Goal: Task Accomplishment & Management: Manage account settings

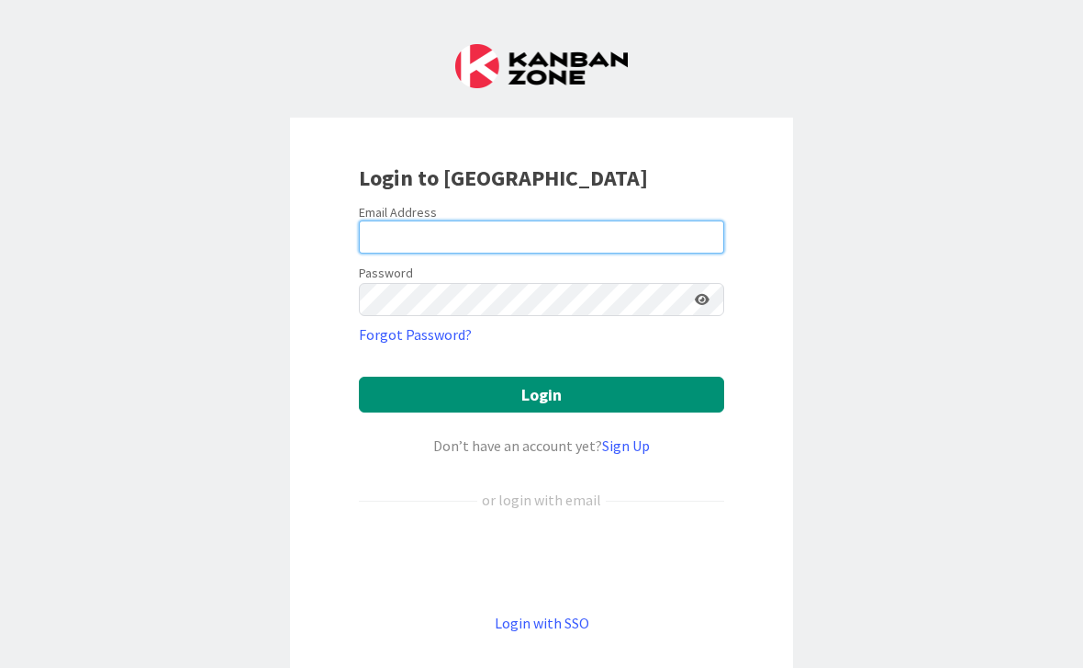
click at [587, 229] on input "email" at bounding box center [541, 236] width 365 height 33
type input "[PERSON_NAME][EMAIL_ADDRESS][DOMAIN_NAME]"
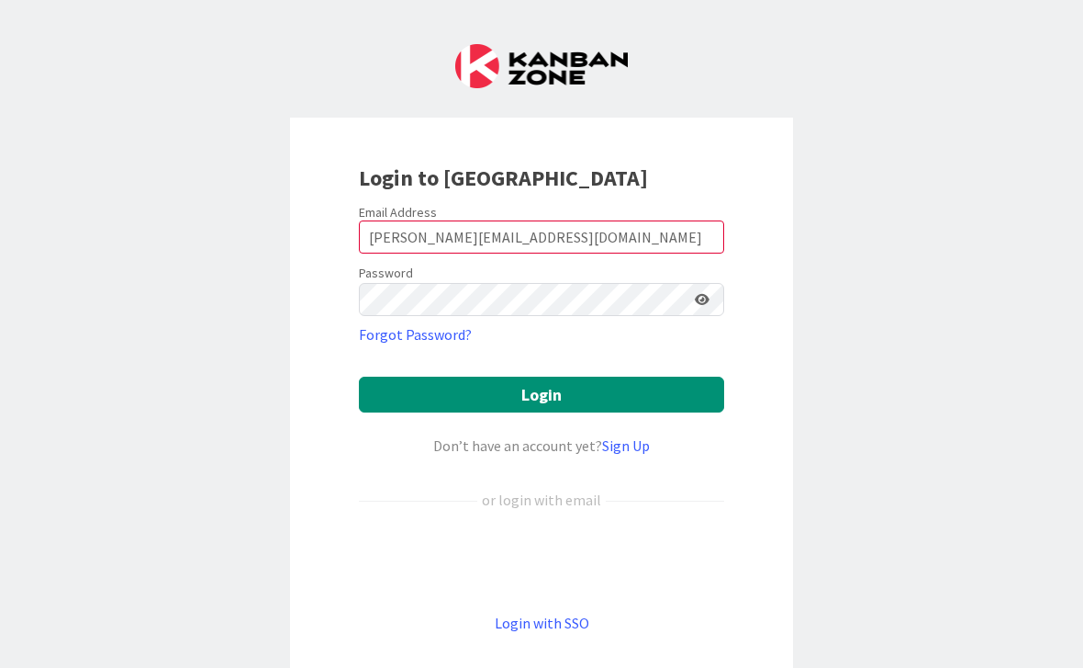
click at [542, 394] on button "Login" at bounding box center [541, 394] width 365 height 36
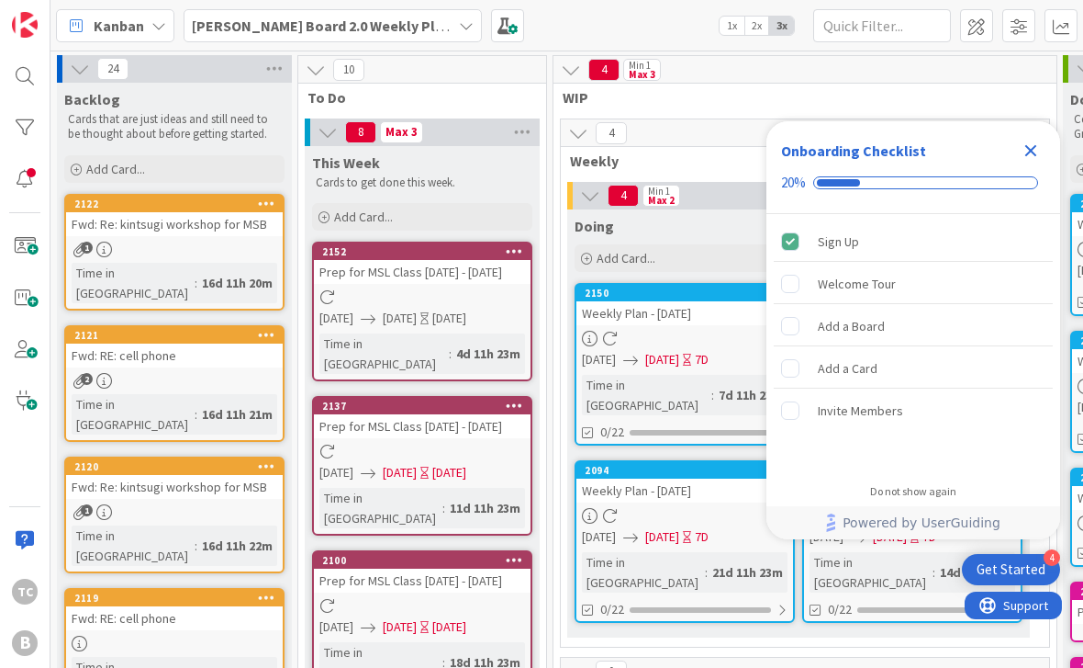
click at [1042, 150] on div "Close Checklist" at bounding box center [1030, 150] width 29 height 29
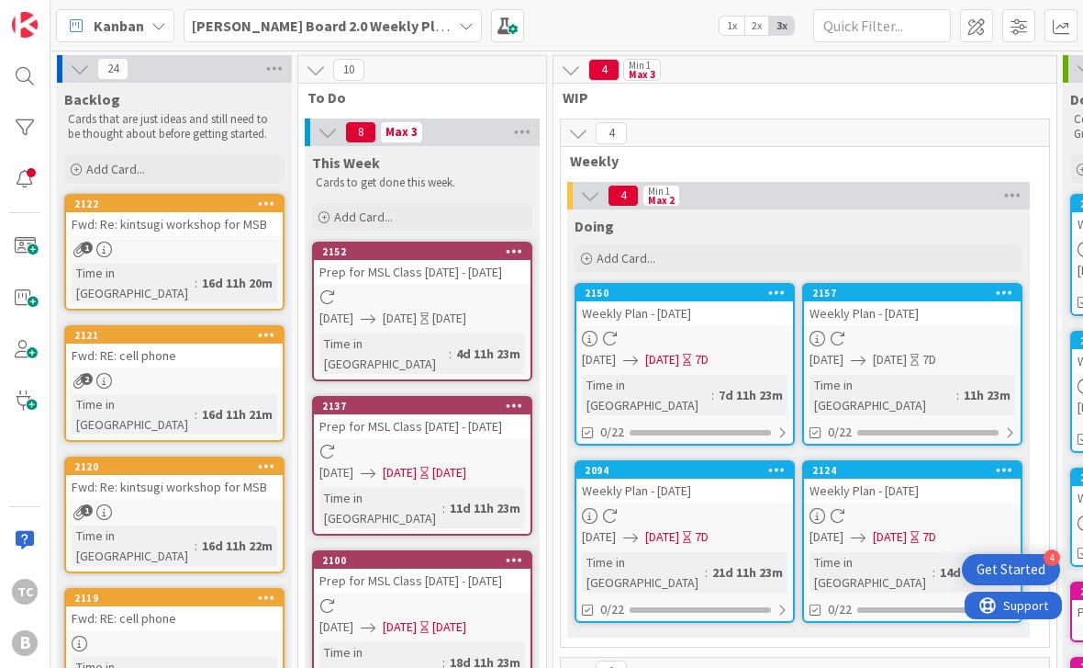
click at [263, 197] on icon at bounding box center [266, 202] width 17 height 13
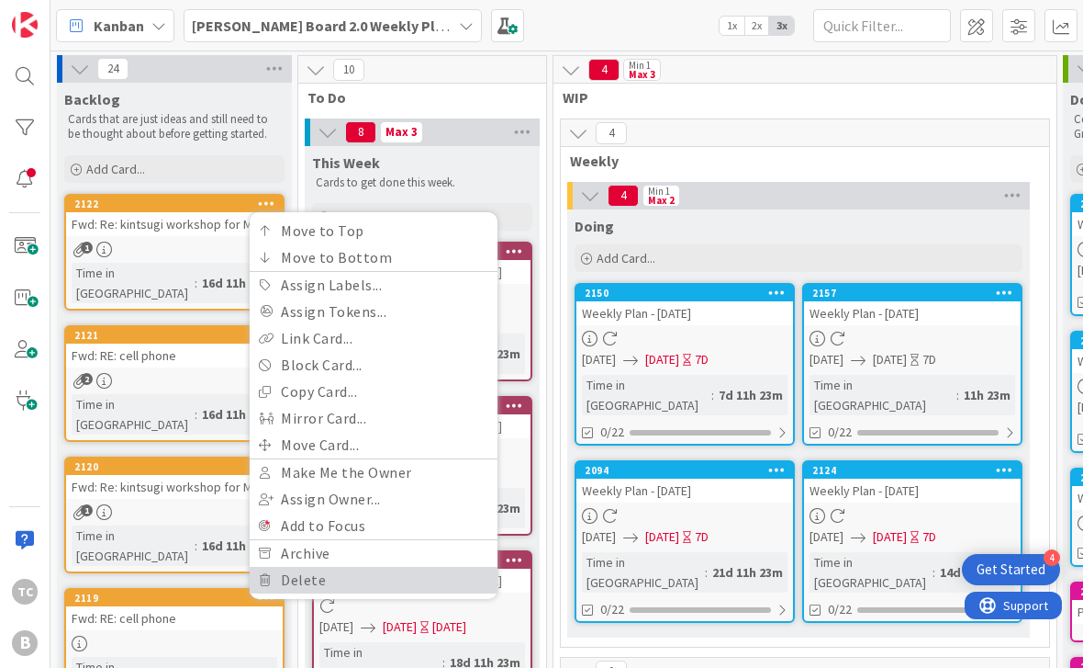
click at [324, 578] on link "Delete" at bounding box center [374, 580] width 248 height 27
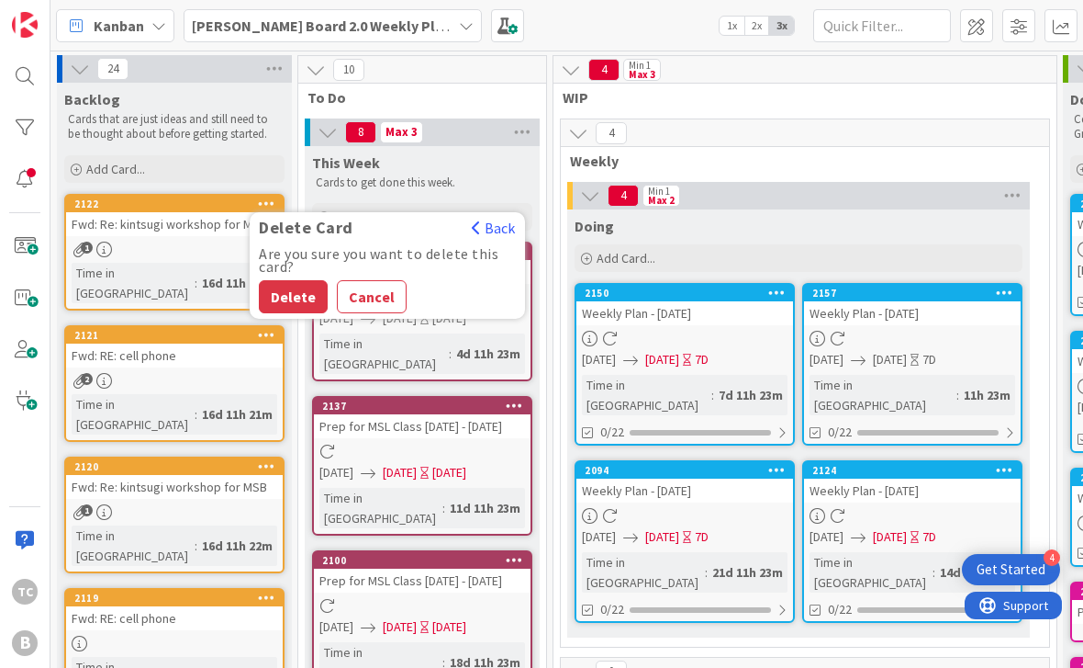
click at [299, 288] on button "Delete" at bounding box center [293, 296] width 69 height 33
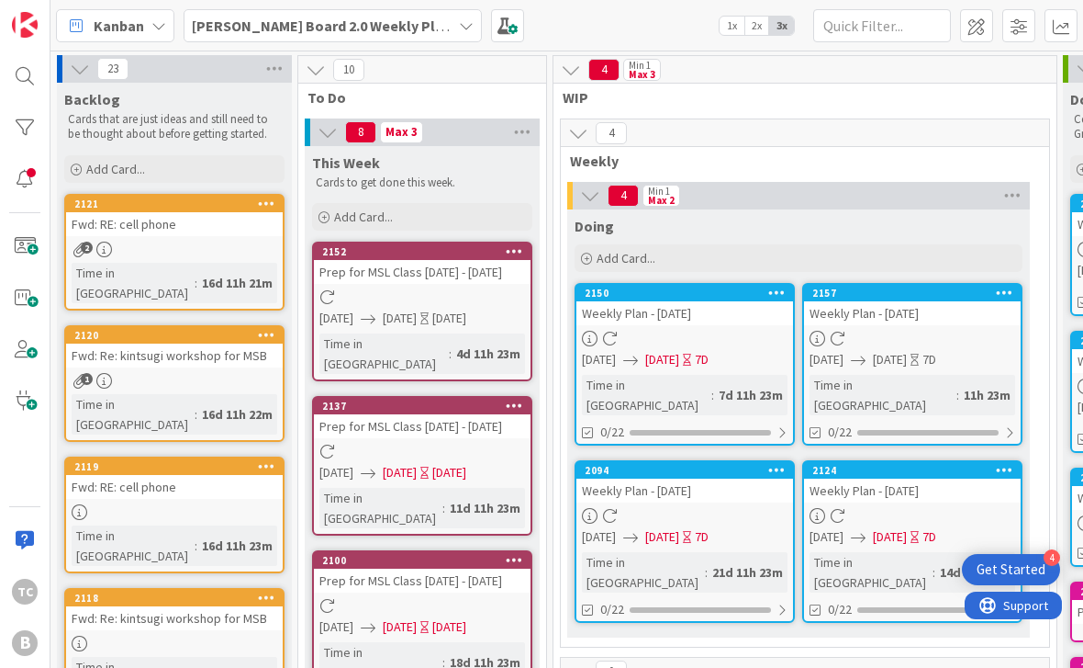
click at [275, 206] on div at bounding box center [266, 203] width 33 height 13
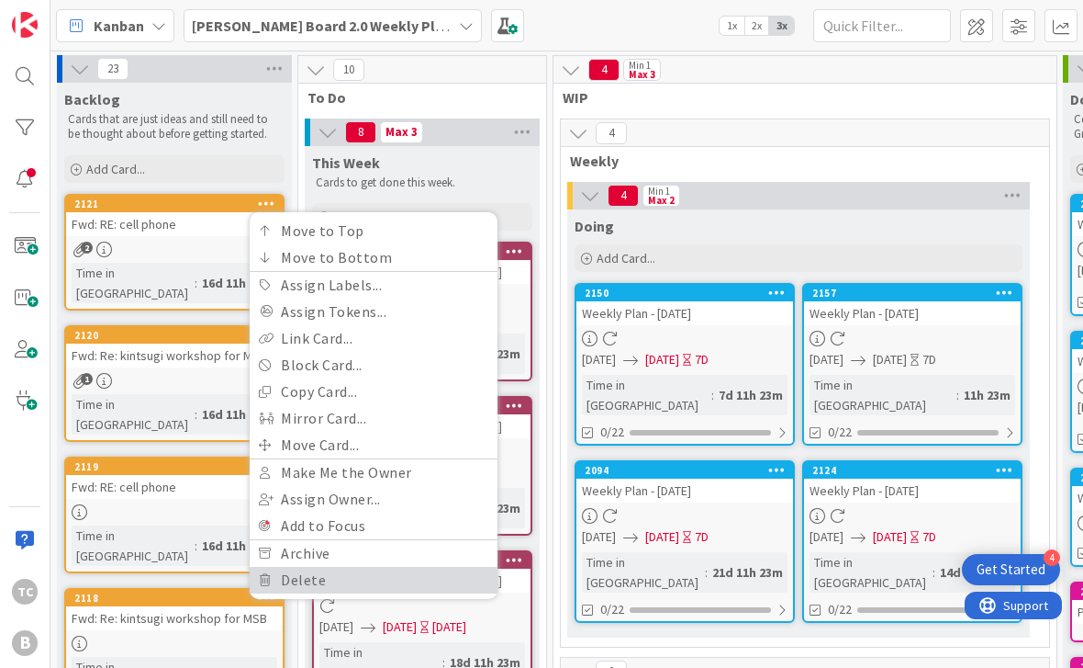
click at [320, 580] on link "Delete" at bounding box center [374, 580] width 248 height 27
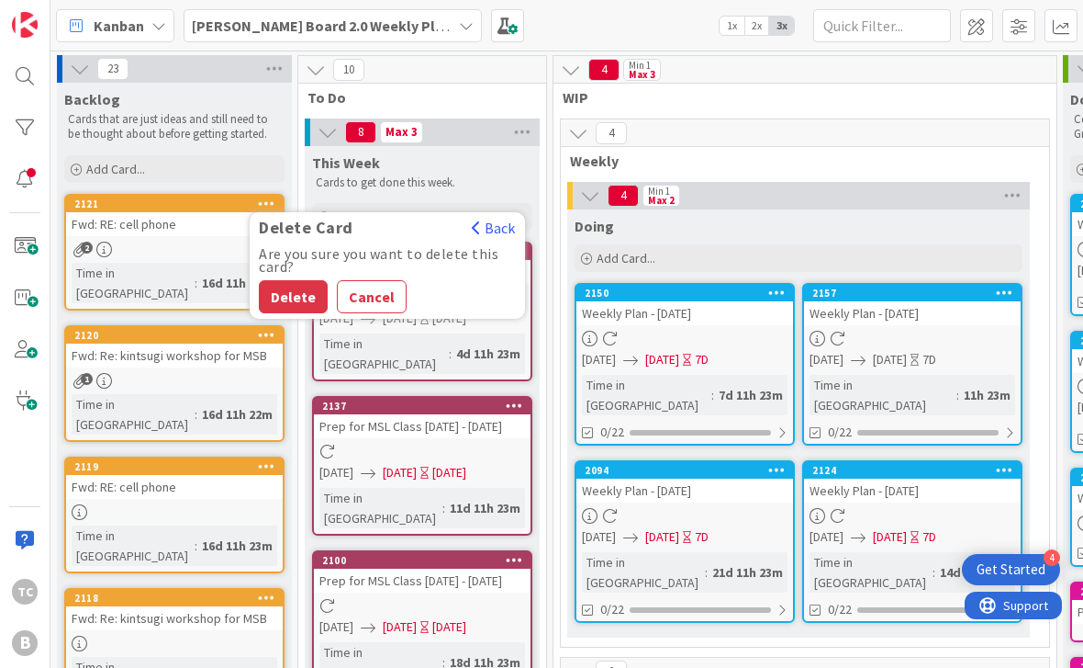
click at [297, 286] on button "Delete" at bounding box center [293, 296] width 69 height 33
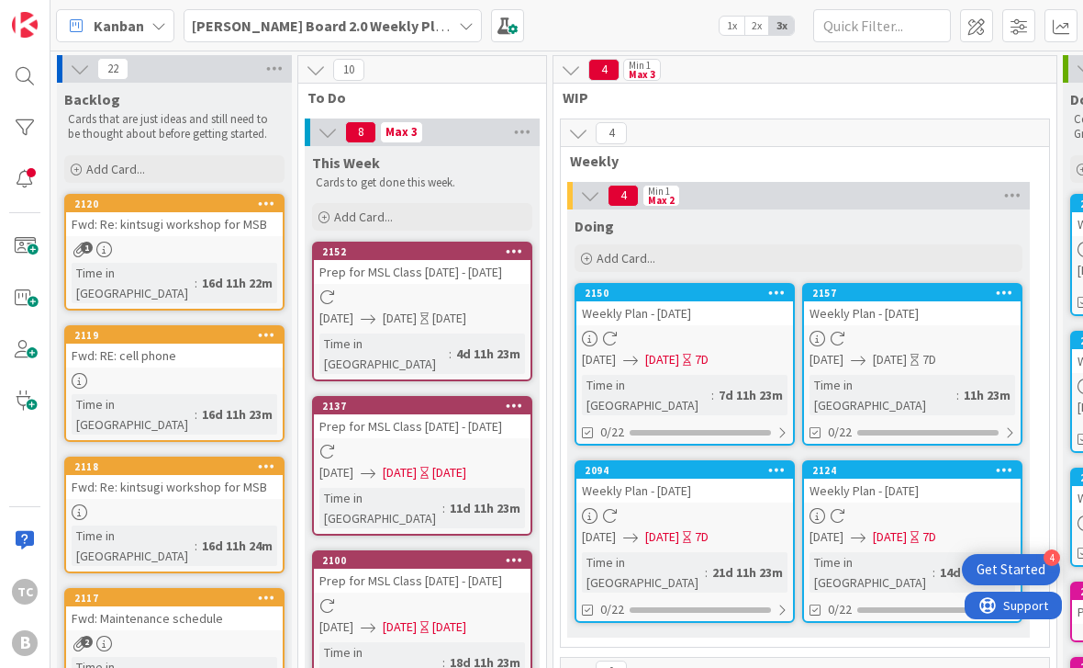
click at [275, 460] on div at bounding box center [266, 466] width 33 height 13
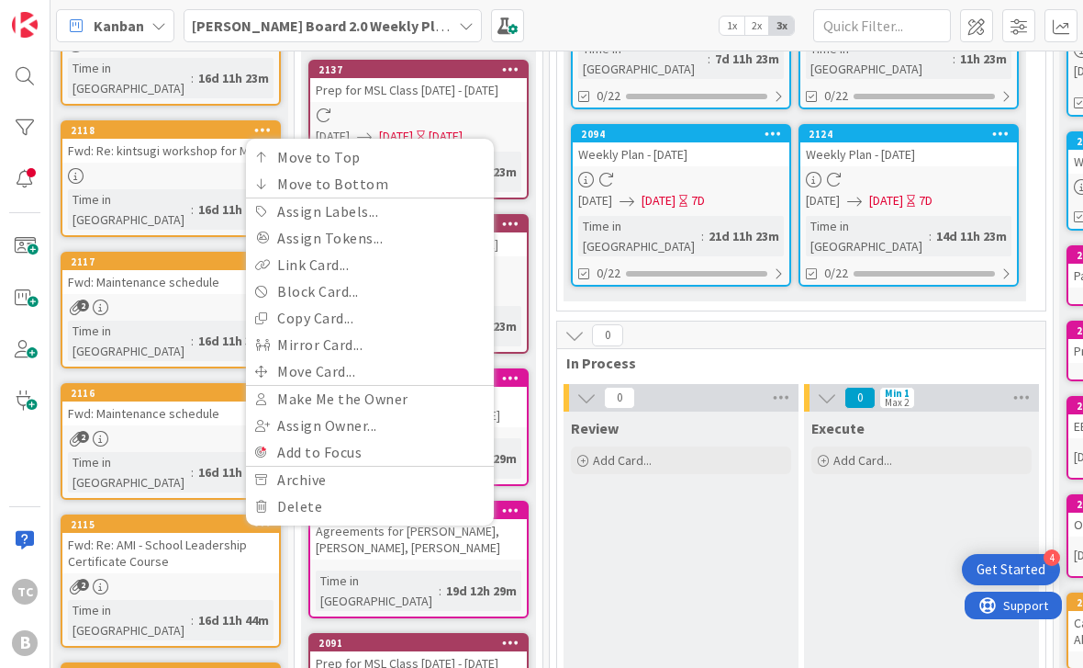
scroll to position [337, 4]
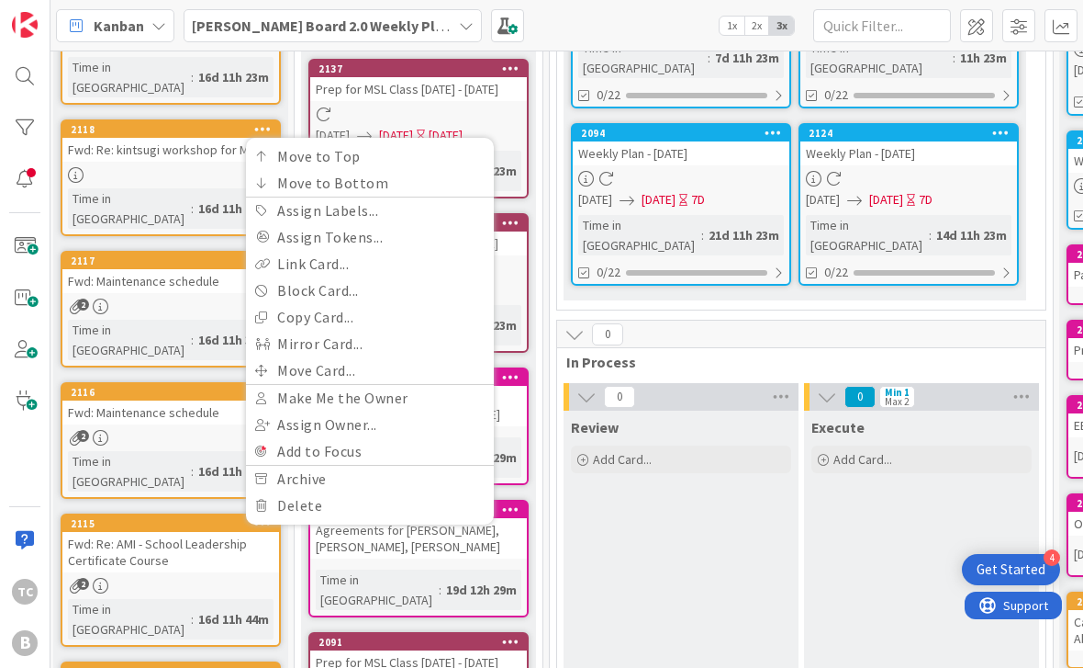
click at [315, 492] on link "Delete" at bounding box center [370, 505] width 248 height 27
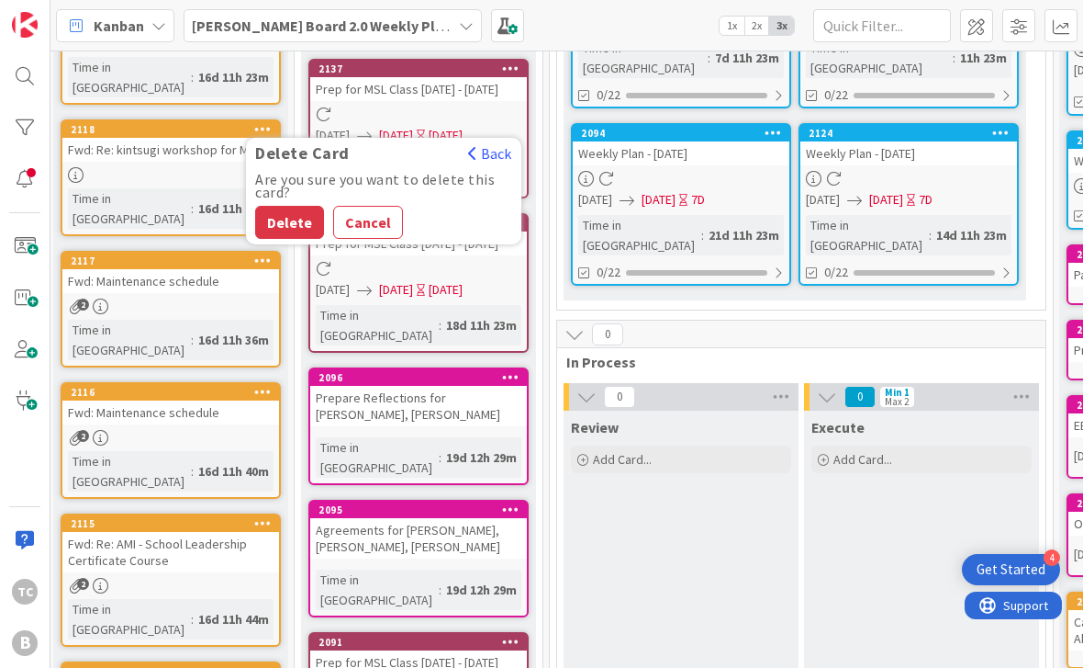
click at [297, 206] on button "Delete" at bounding box center [289, 222] width 69 height 33
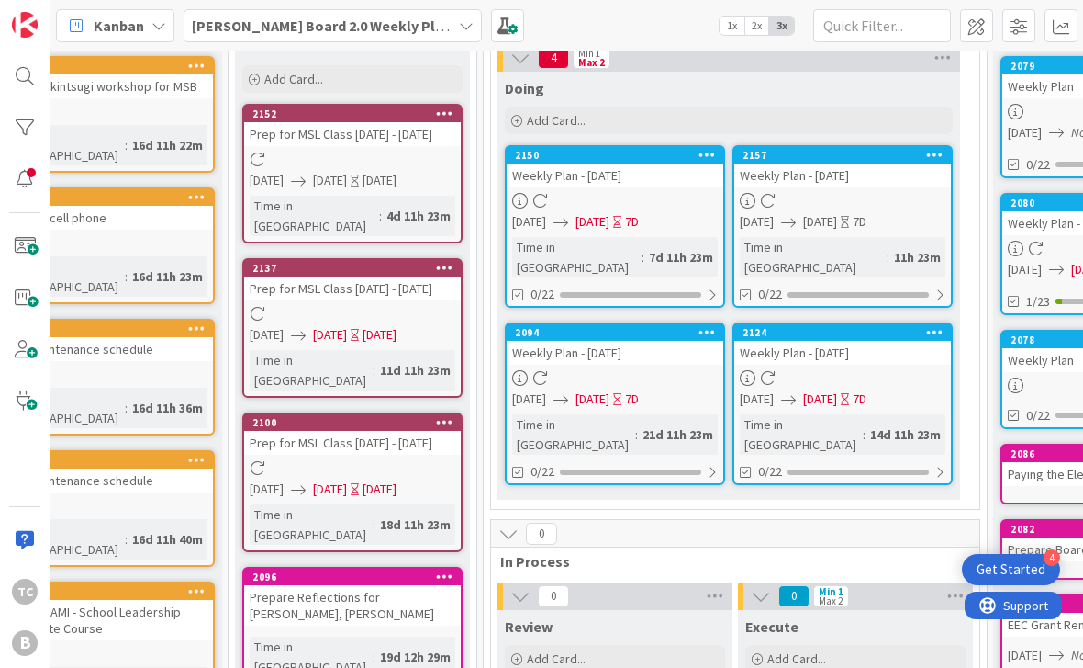
scroll to position [138, 71]
click at [454, 112] on div at bounding box center [443, 113] width 33 height 13
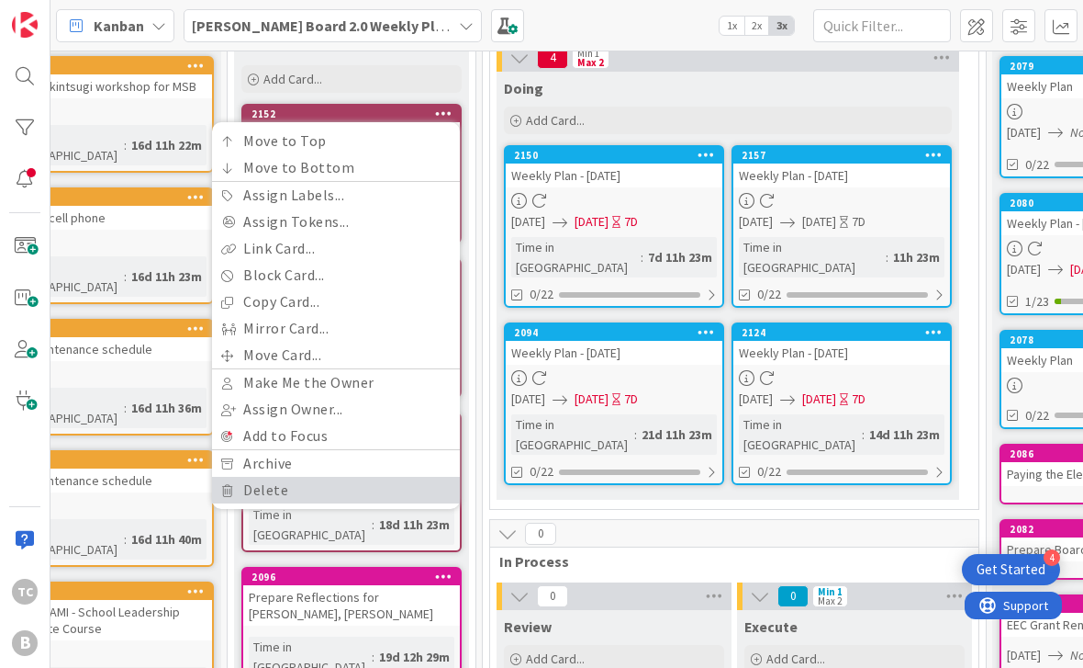
click at [332, 483] on link "Delete" at bounding box center [336, 490] width 248 height 27
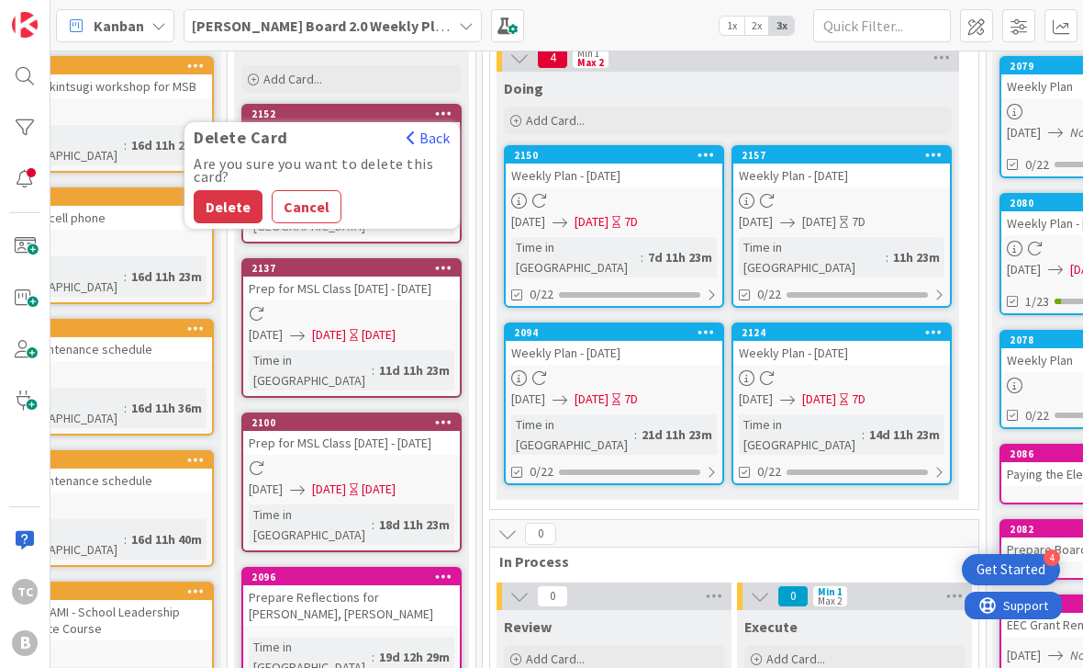
click at [226, 201] on button "Delete" at bounding box center [228, 206] width 69 height 33
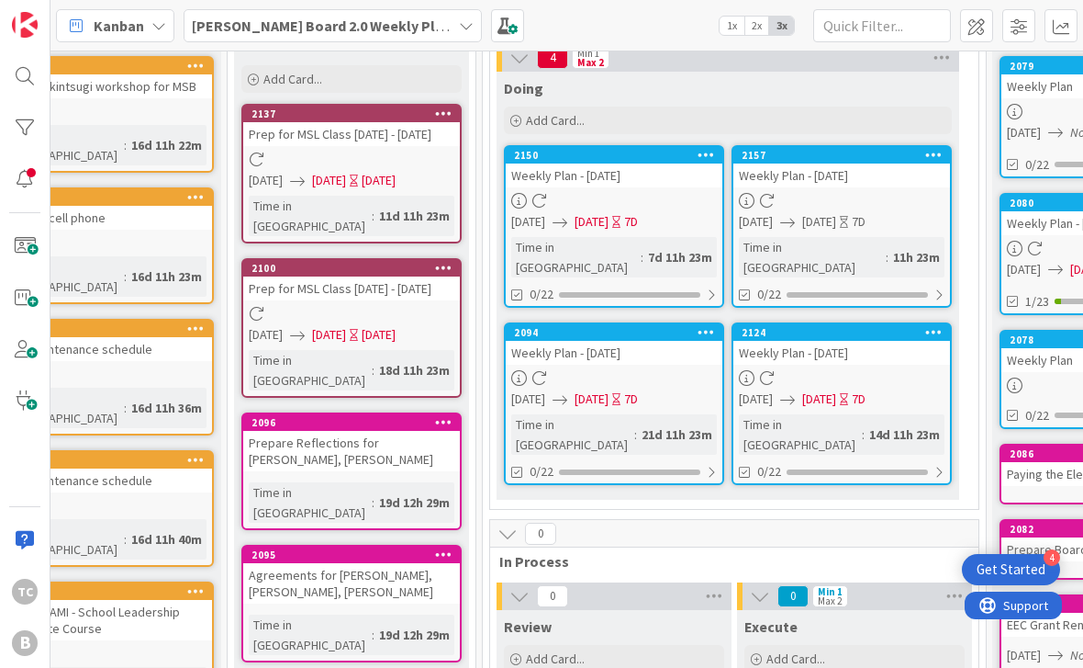
click at [452, 107] on div at bounding box center [443, 113] width 33 height 13
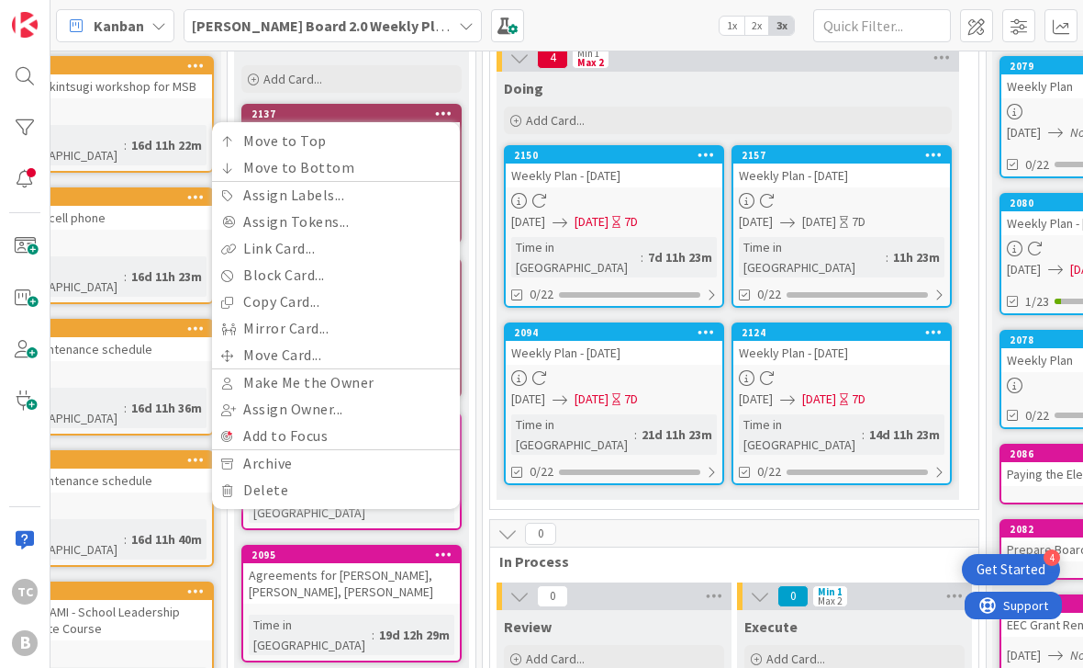
click at [282, 497] on link "Delete" at bounding box center [336, 490] width 248 height 27
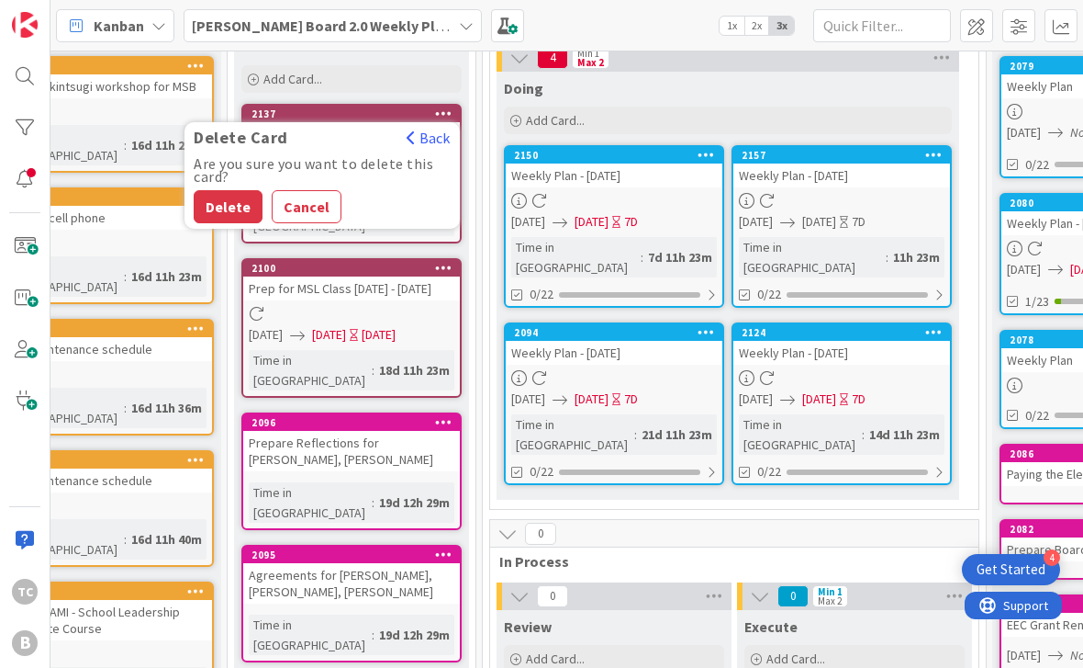
click at [230, 206] on button "Delete" at bounding box center [228, 206] width 69 height 33
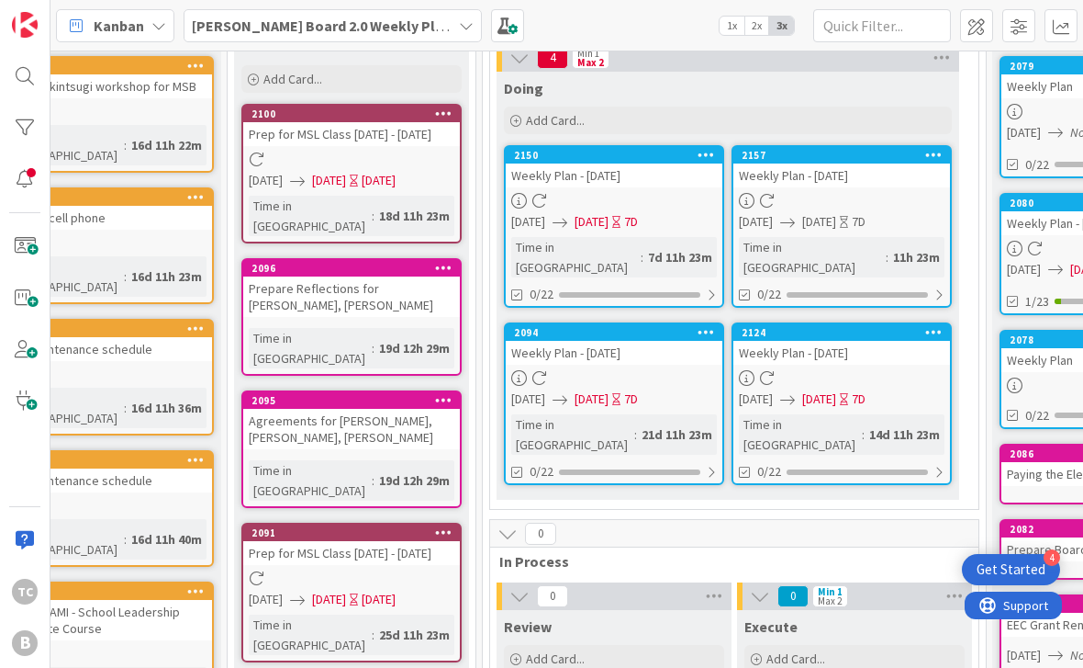
click at [444, 112] on icon at bounding box center [443, 113] width 17 height 13
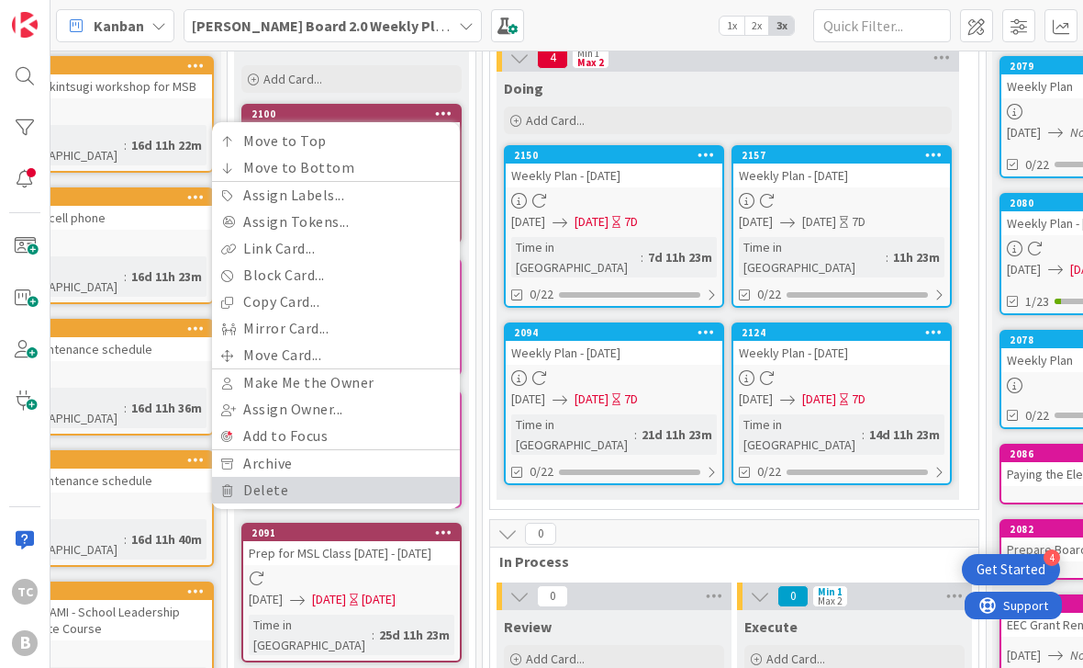
click at [294, 486] on link "Delete" at bounding box center [336, 490] width 248 height 27
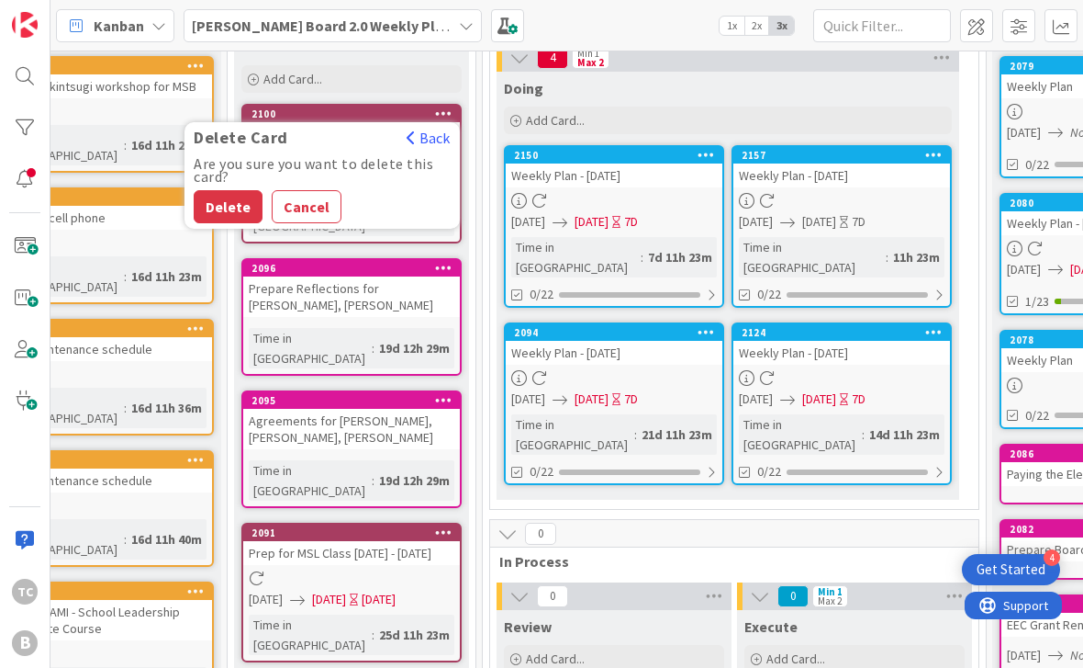
click at [230, 202] on button "Delete" at bounding box center [228, 206] width 69 height 33
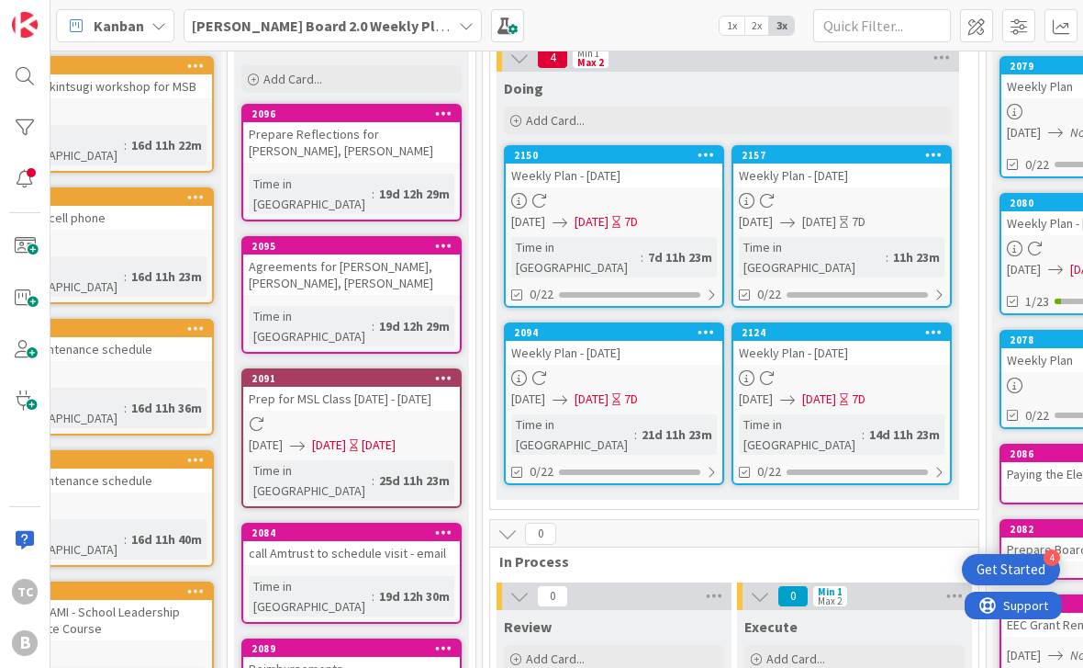
click at [447, 239] on icon at bounding box center [443, 245] width 17 height 13
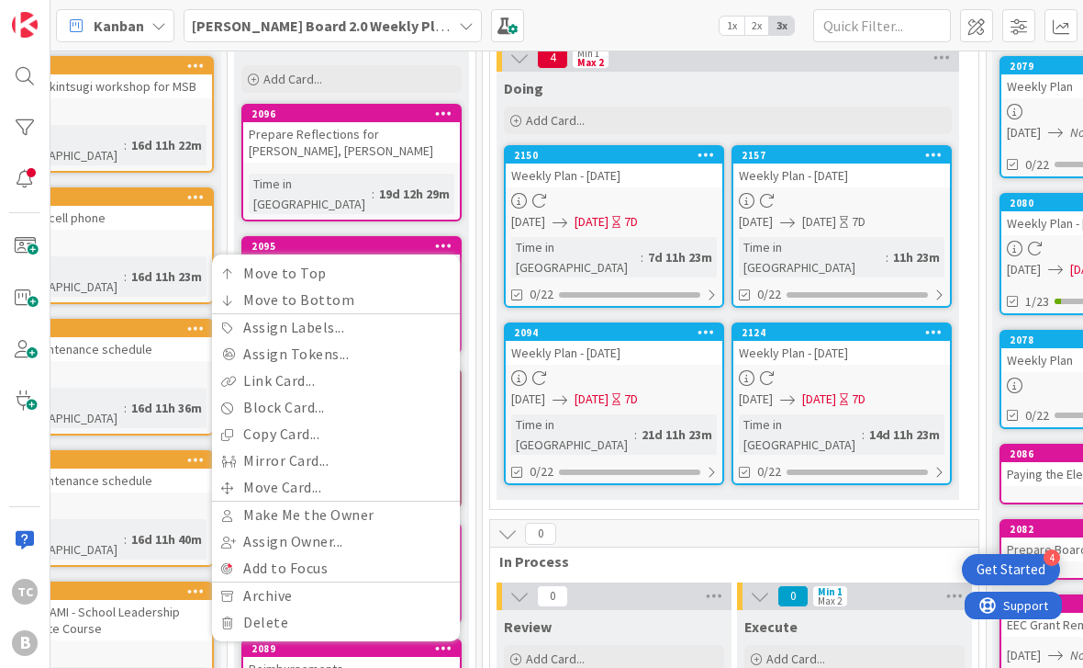
click at [284, 609] on link "Delete" at bounding box center [336, 622] width 248 height 27
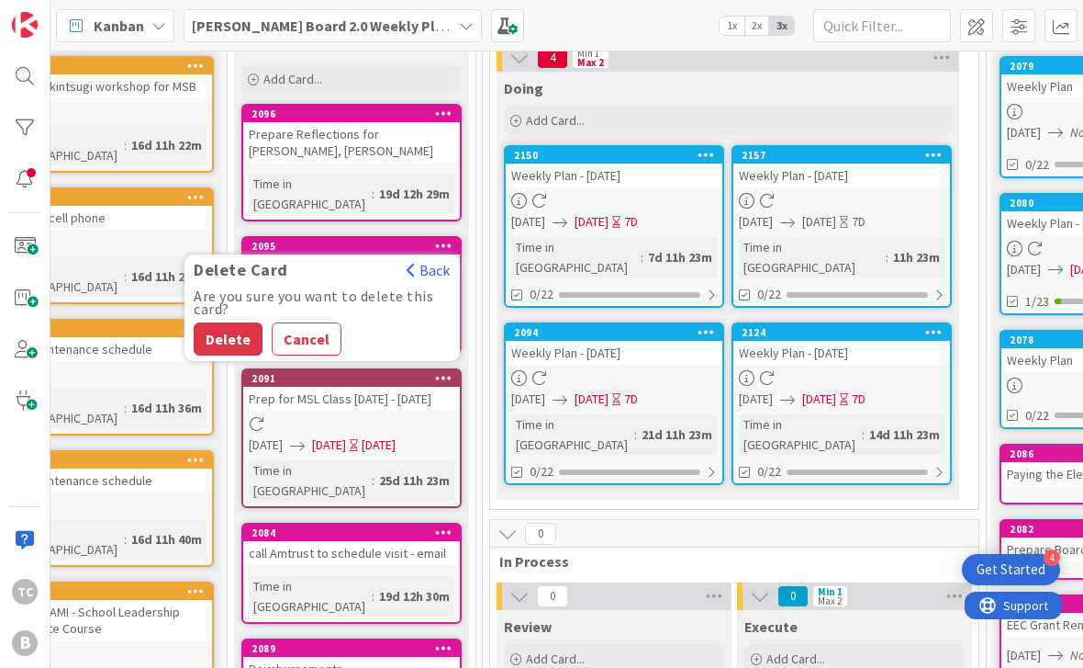
click at [234, 322] on button "Delete" at bounding box center [228, 338] width 69 height 33
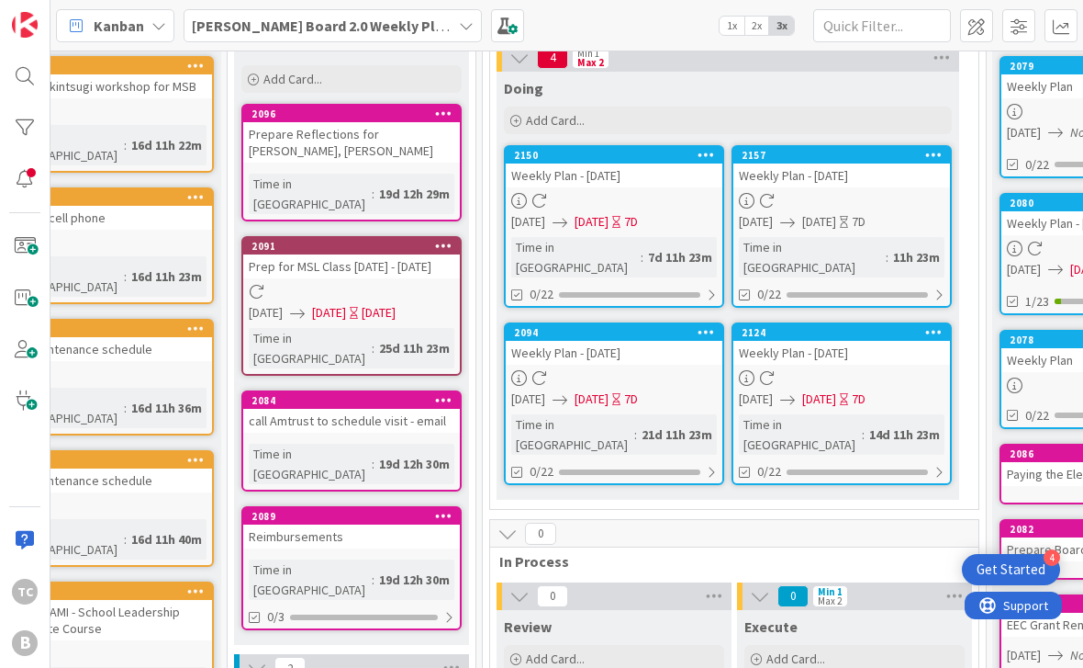
click at [446, 239] on icon at bounding box center [443, 245] width 17 height 13
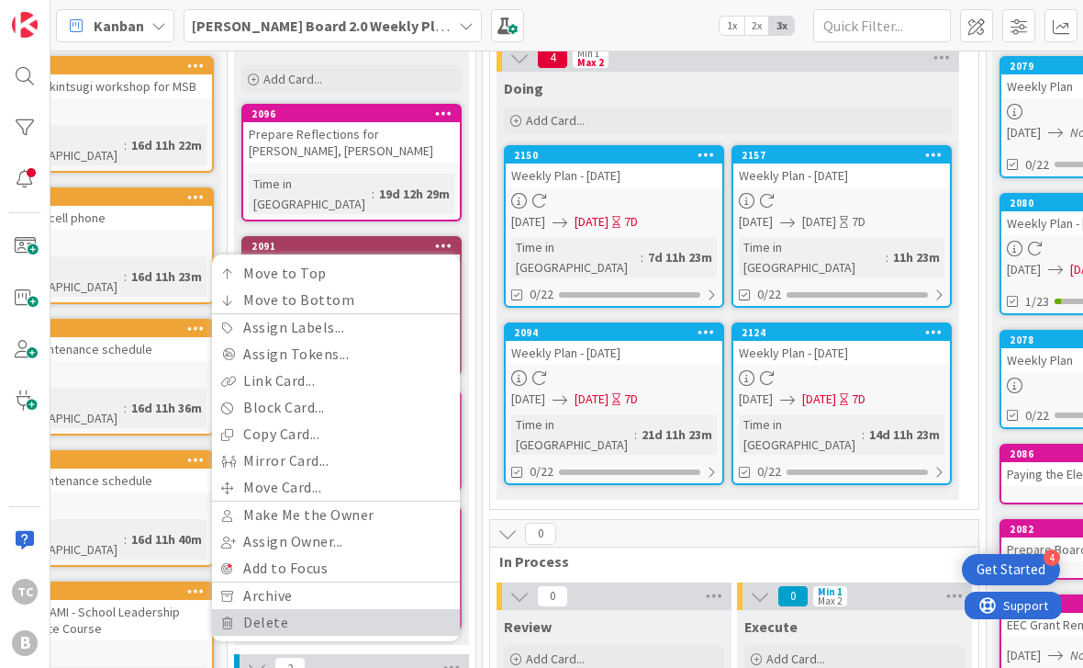
click at [279, 609] on link "Delete" at bounding box center [336, 622] width 248 height 27
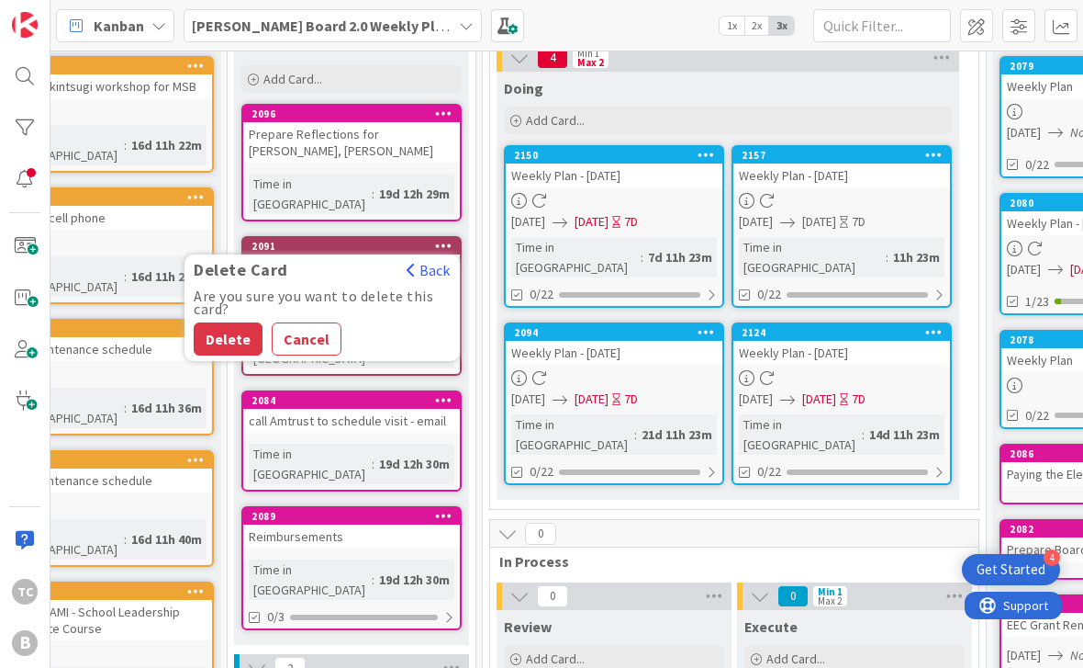
click at [235, 322] on button "Delete" at bounding box center [228, 338] width 69 height 33
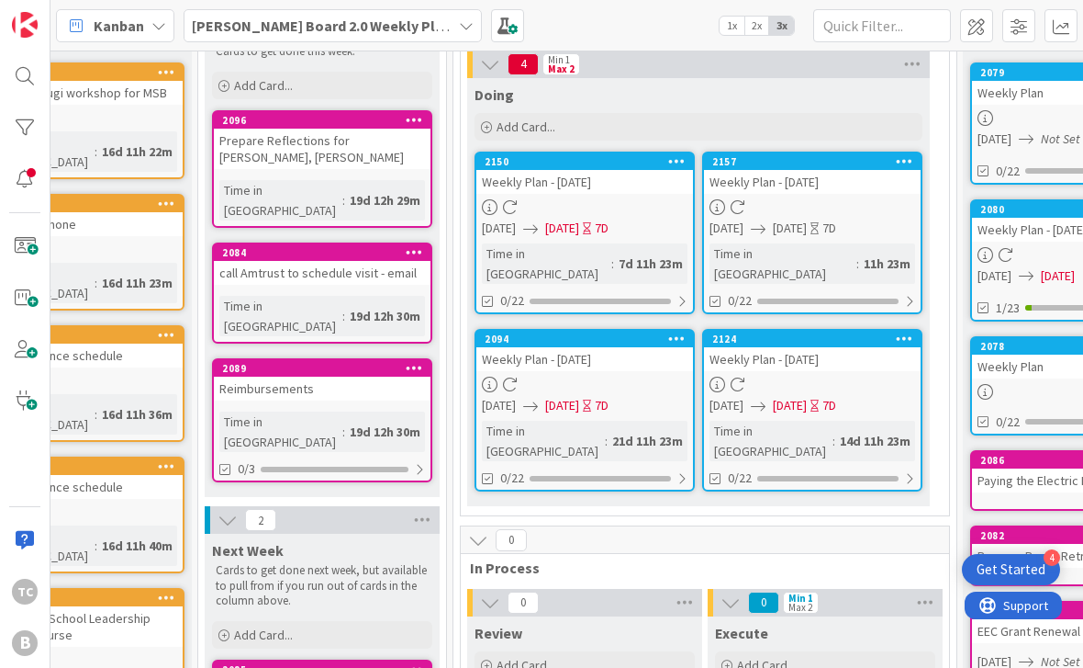
scroll to position [139, 105]
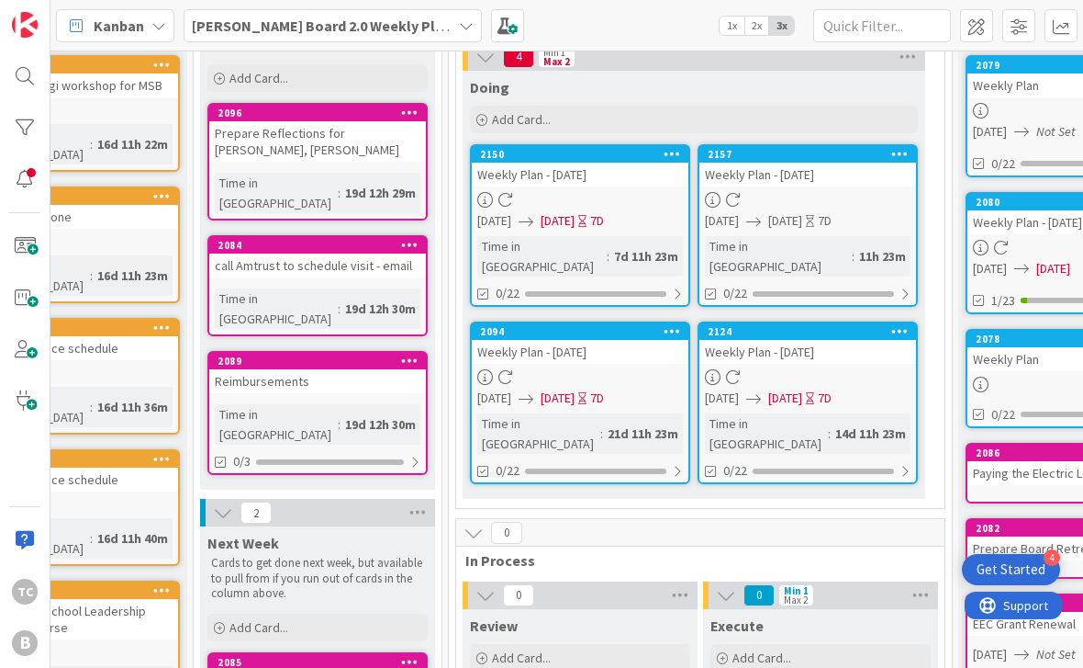
click at [683, 152] on div at bounding box center [672, 154] width 33 height 13
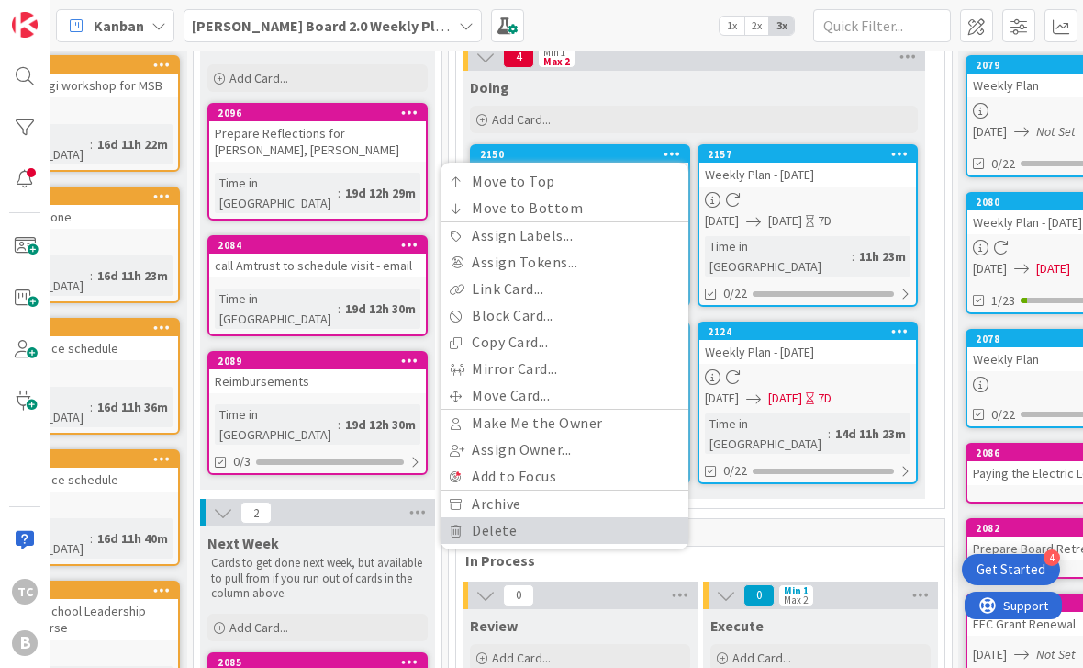
click at [522, 527] on link "Delete" at bounding box center [565, 530] width 248 height 27
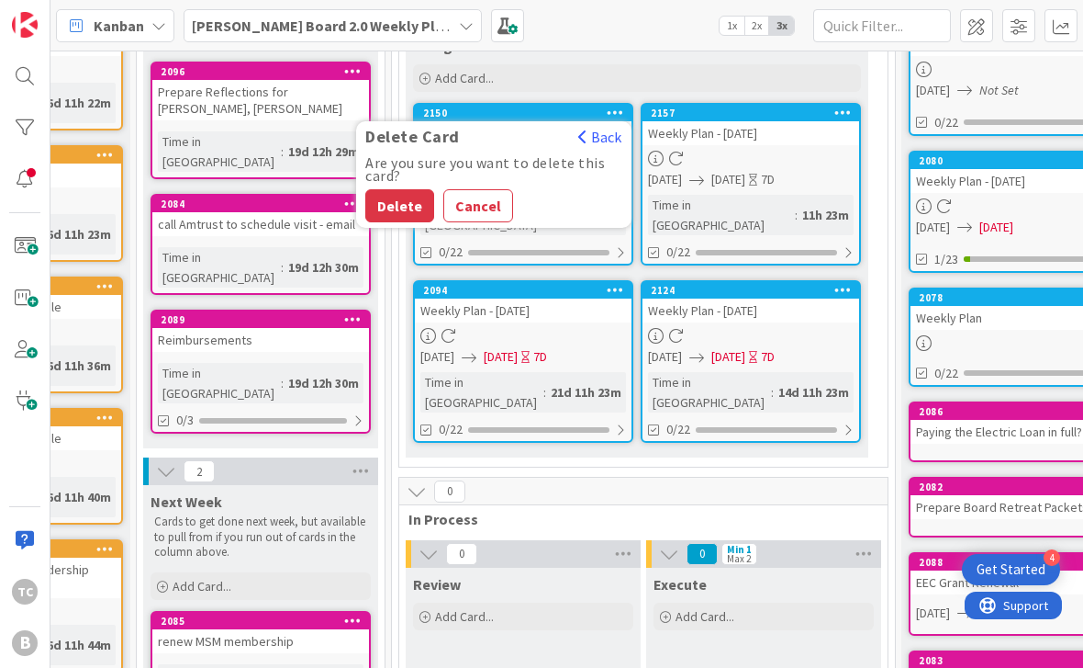
scroll to position [163, 158]
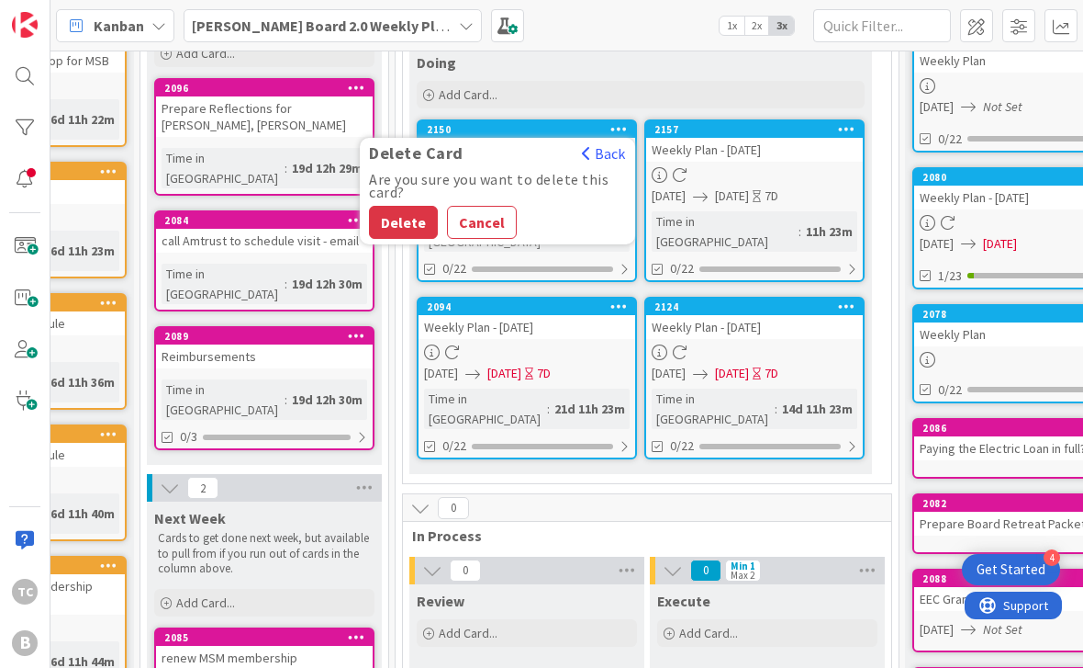
click at [408, 220] on button "Delete" at bounding box center [403, 222] width 69 height 33
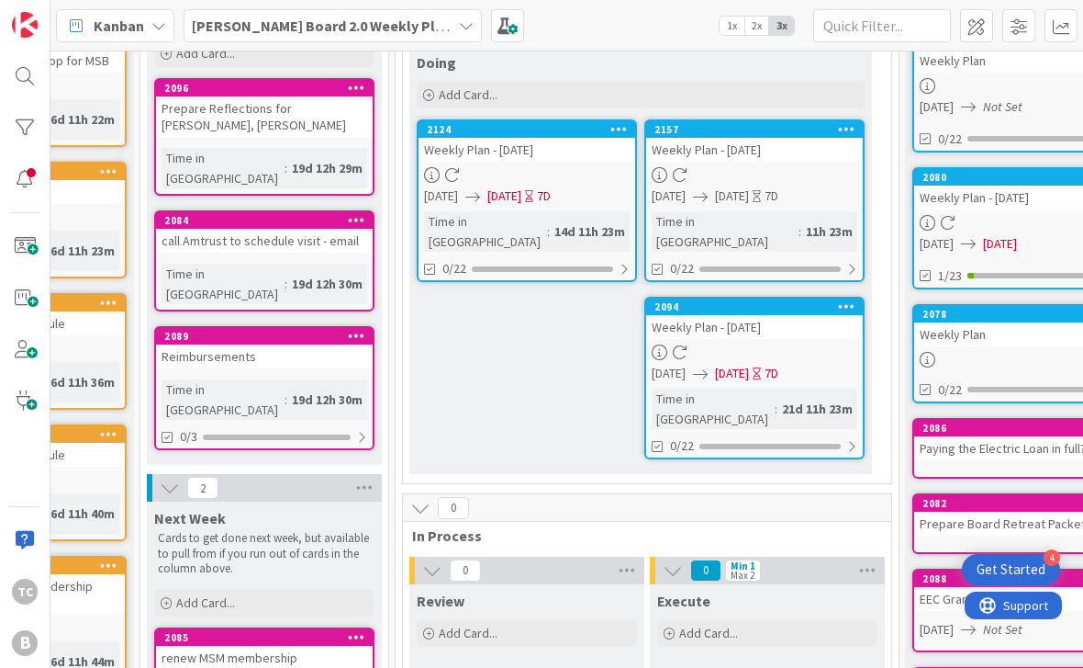
click at [854, 126] on icon at bounding box center [846, 128] width 17 height 13
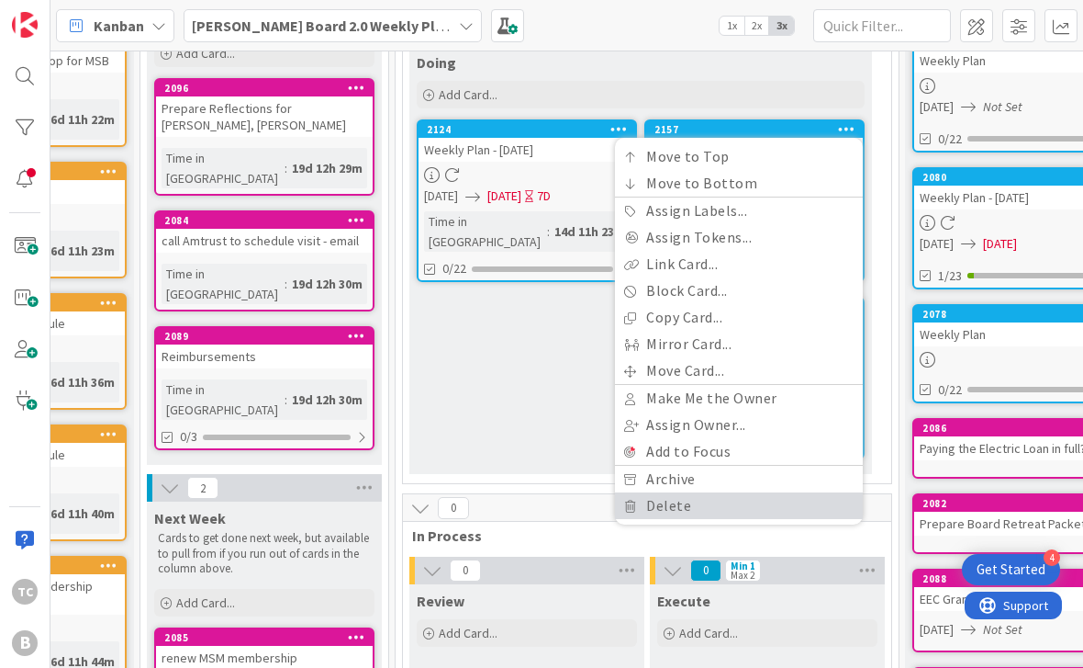
click at [665, 504] on link "Delete" at bounding box center [739, 505] width 248 height 27
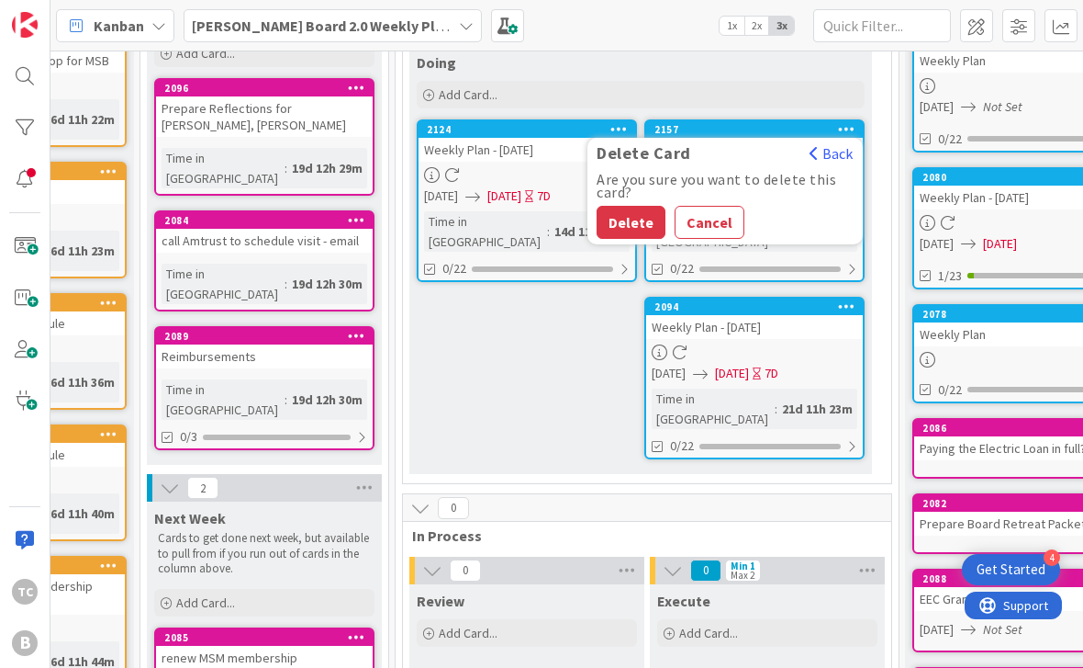
click at [648, 207] on button "Delete" at bounding box center [631, 222] width 69 height 33
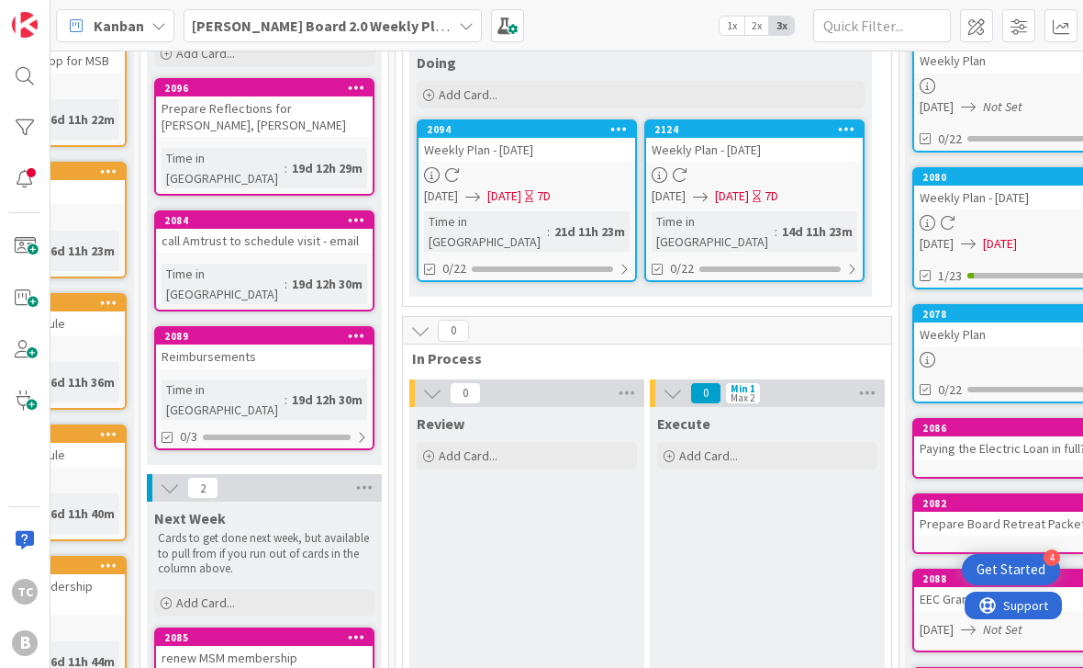
click at [850, 123] on icon at bounding box center [846, 128] width 17 height 13
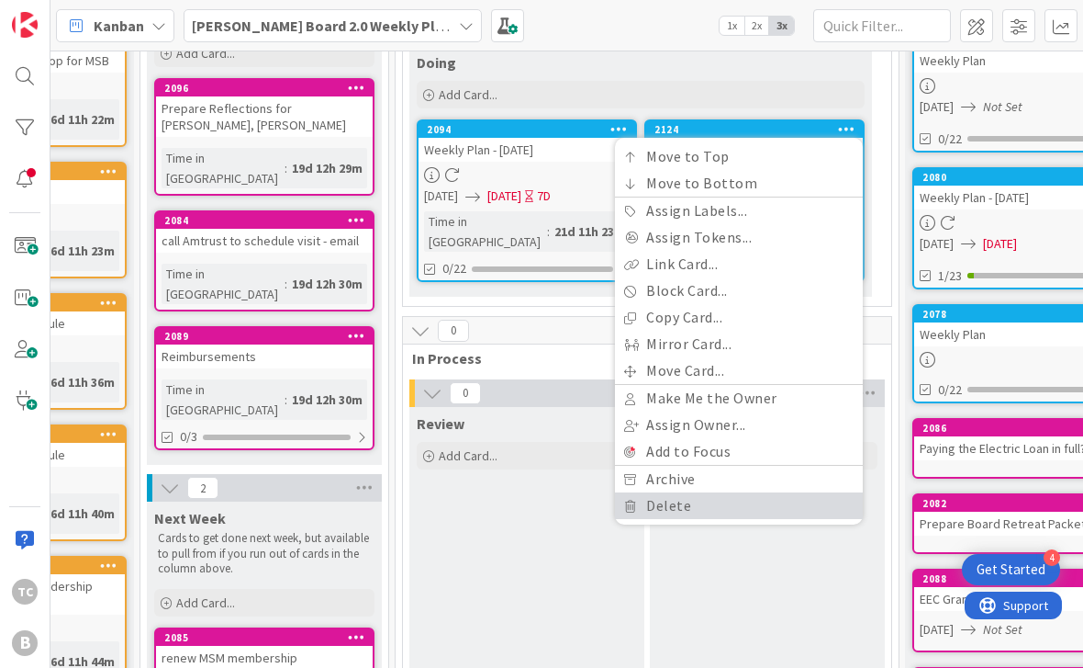
click at [669, 498] on link "Delete" at bounding box center [739, 505] width 248 height 27
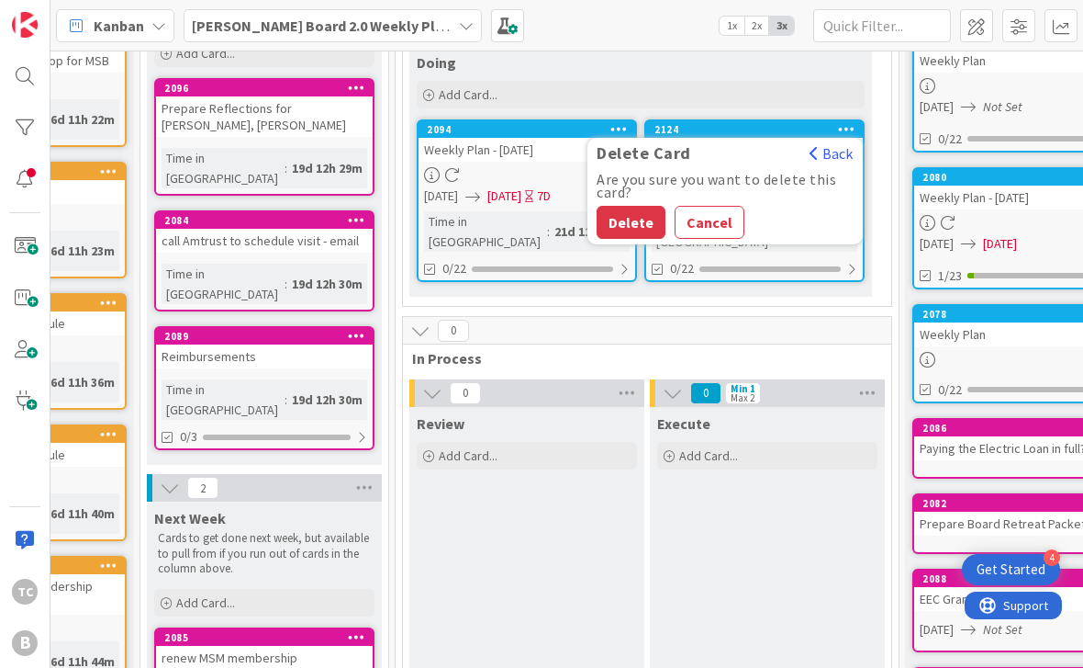
click at [645, 199] on div "Are you sure you want to delete this card? Delete Cancel" at bounding box center [725, 206] width 275 height 66
click at [637, 223] on button "Delete" at bounding box center [631, 222] width 69 height 33
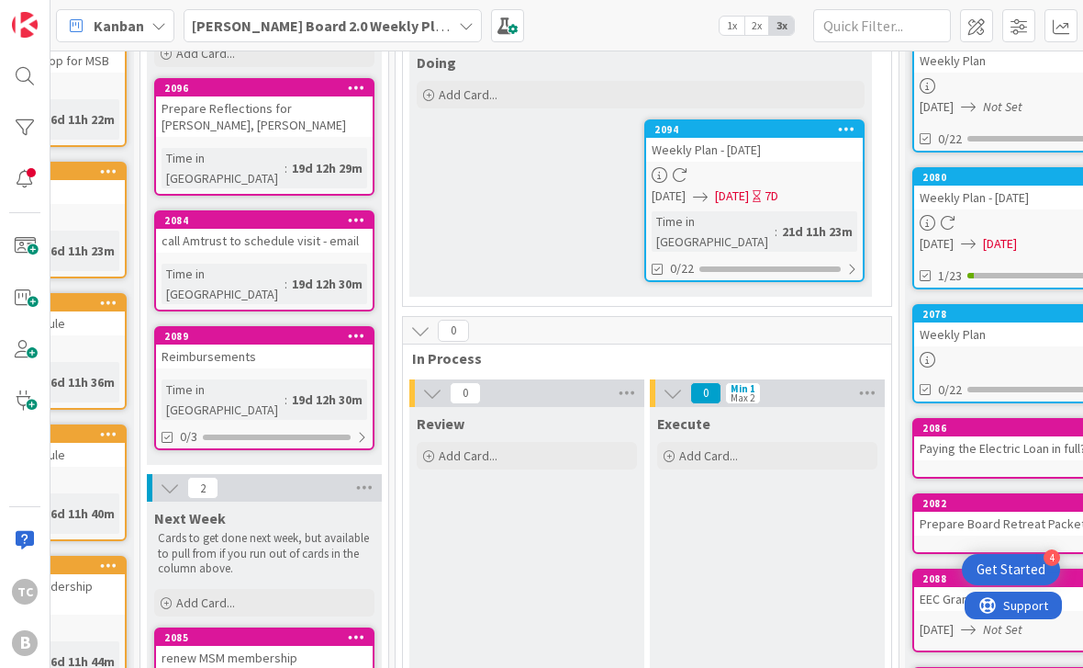
click at [847, 132] on icon at bounding box center [846, 128] width 17 height 13
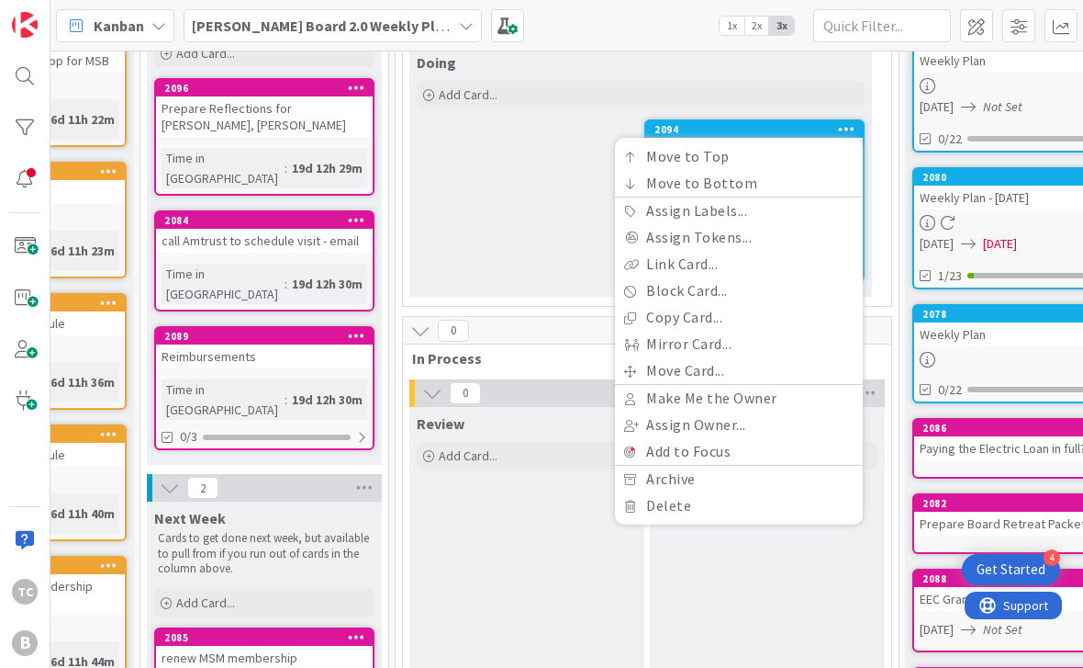
click at [667, 496] on link "Delete" at bounding box center [739, 505] width 248 height 27
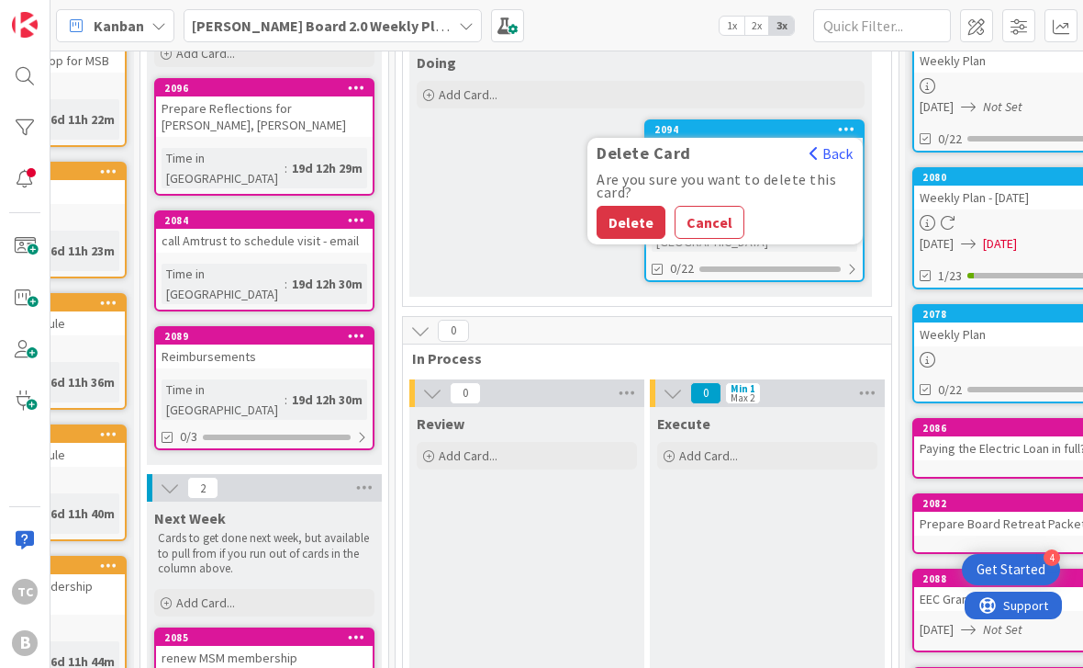
click at [648, 218] on button "Delete" at bounding box center [631, 222] width 69 height 33
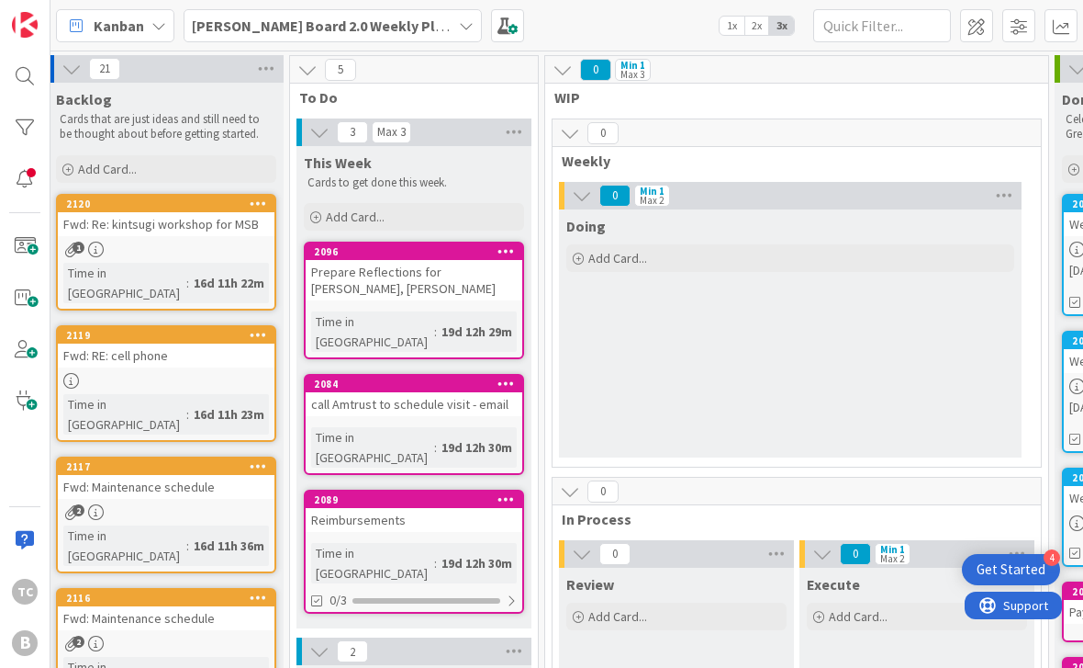
scroll to position [0, 8]
click at [256, 201] on icon at bounding box center [258, 202] width 17 height 13
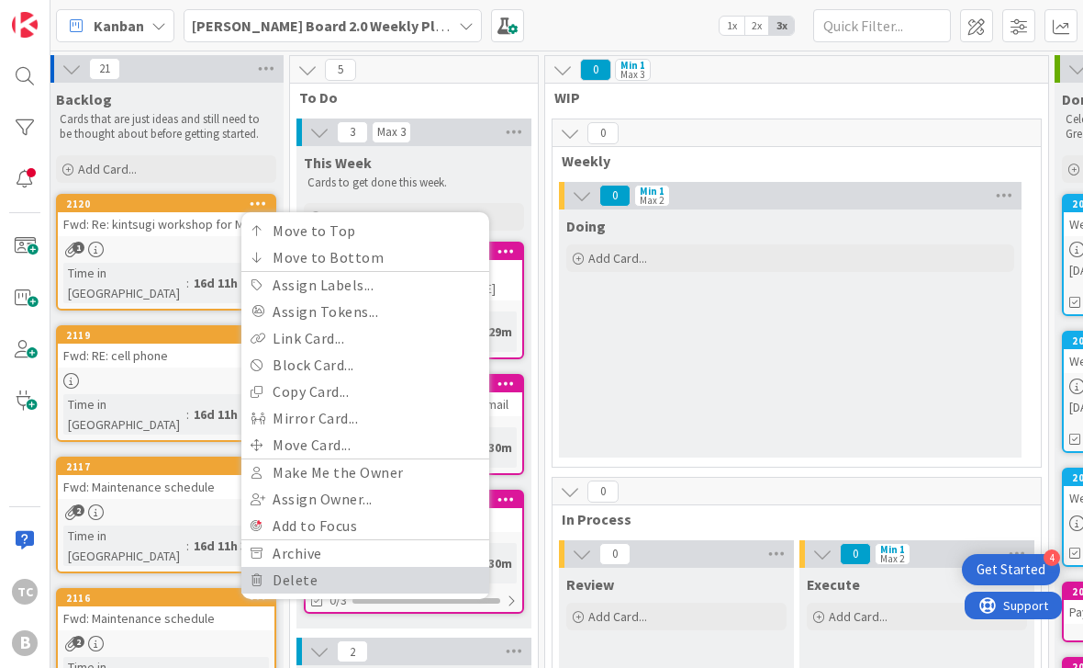
click at [314, 576] on link "Delete" at bounding box center [365, 580] width 248 height 27
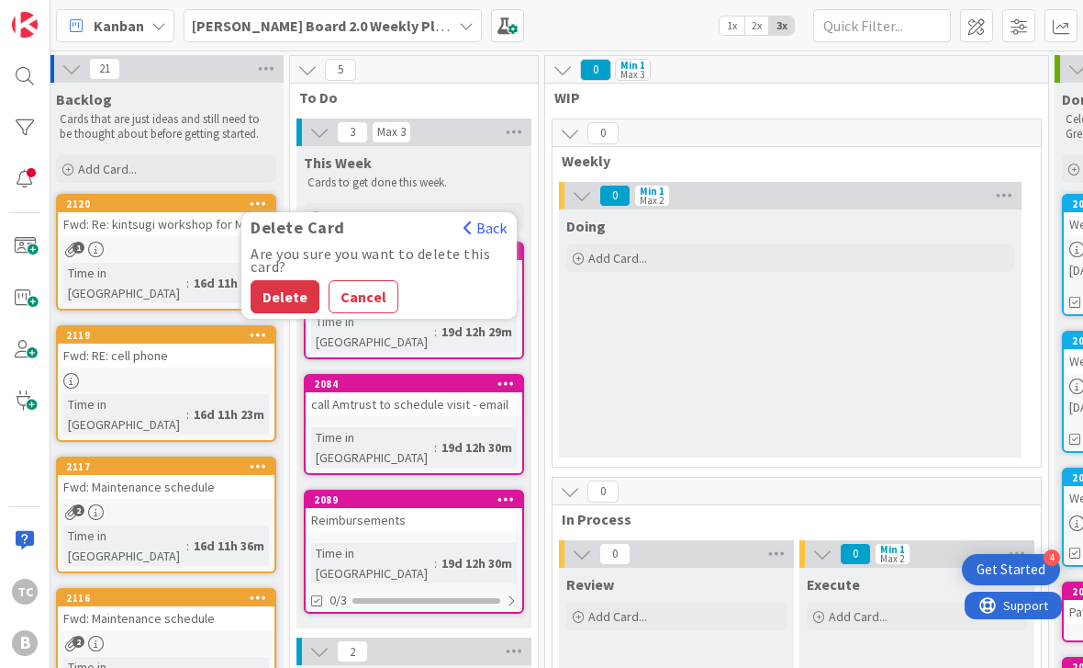
click at [292, 292] on button "Delete" at bounding box center [285, 296] width 69 height 33
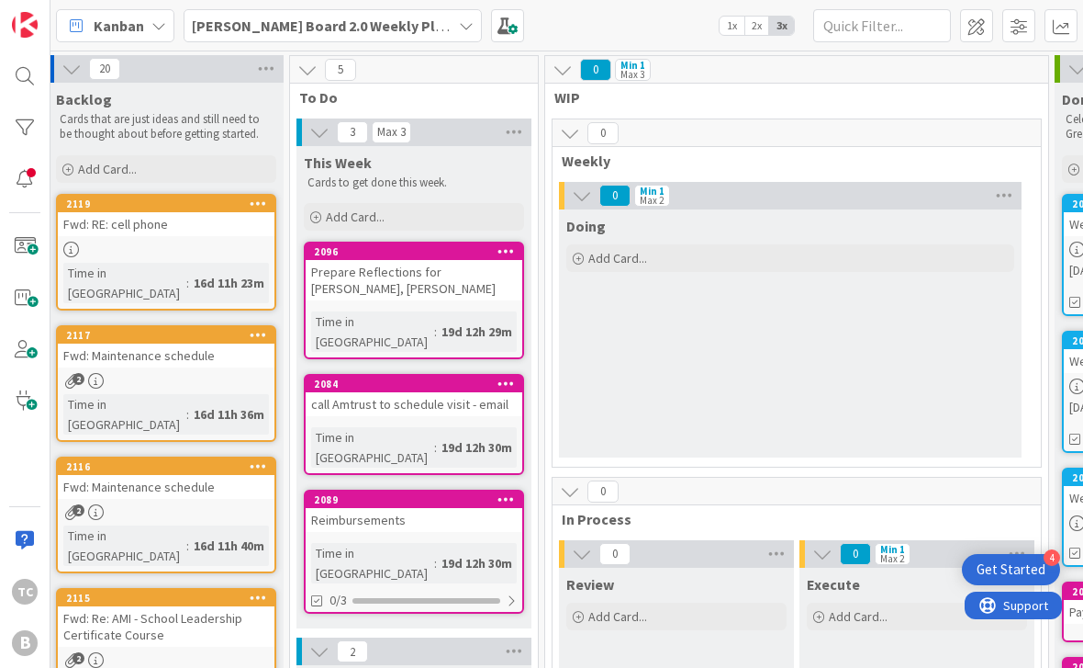
click at [241, 246] on div at bounding box center [166, 249] width 217 height 16
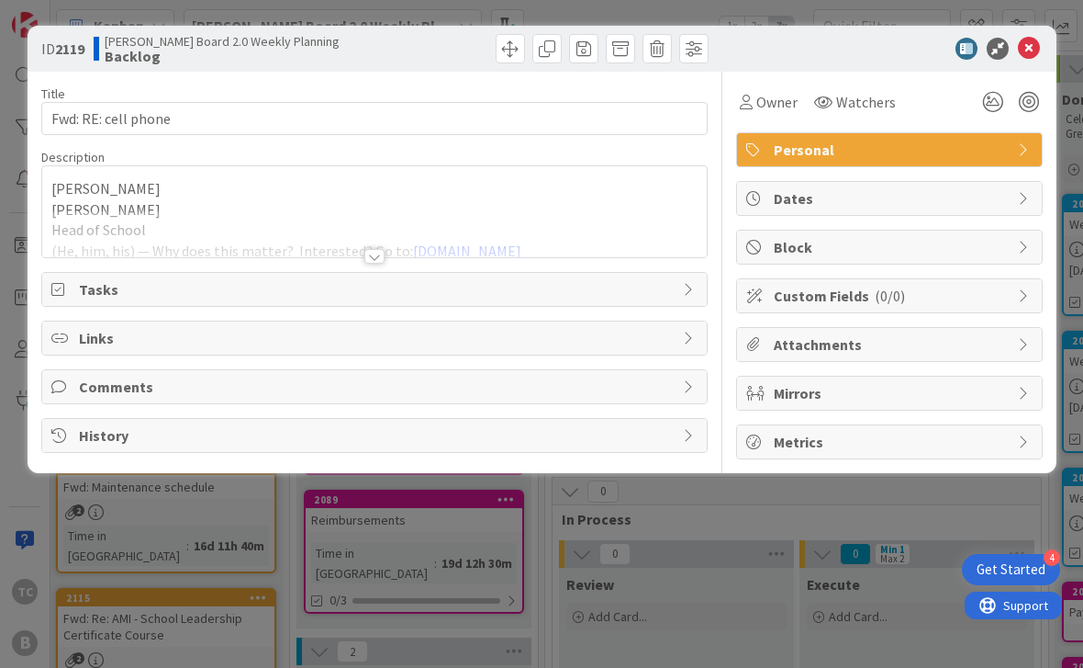
click at [377, 253] on div at bounding box center [375, 256] width 20 height 15
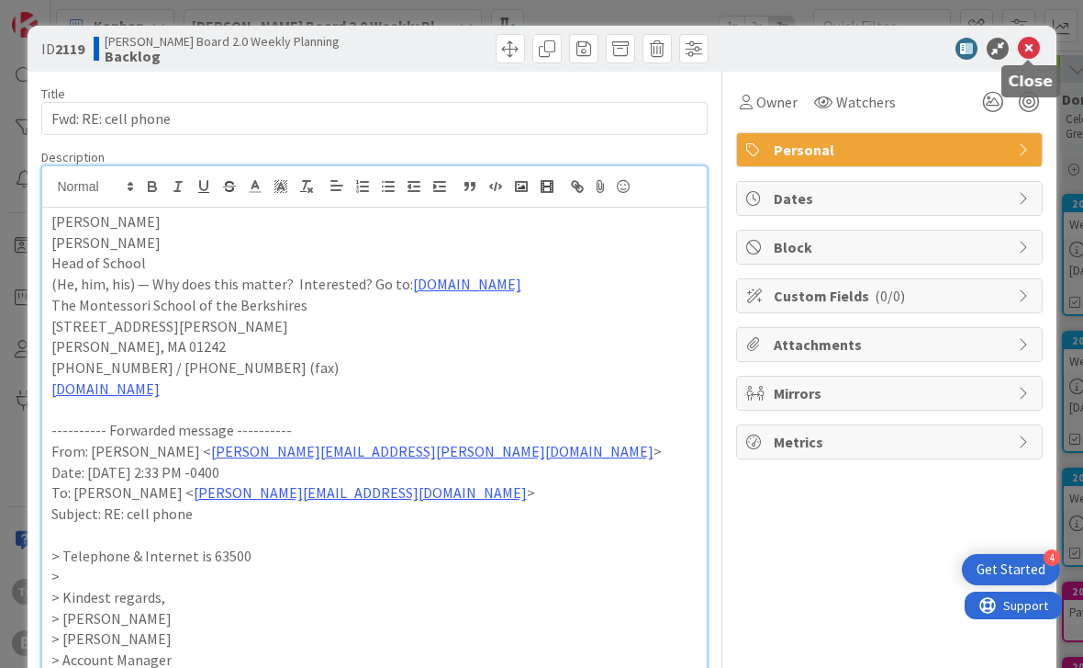
click at [1027, 47] on icon at bounding box center [1029, 49] width 22 height 22
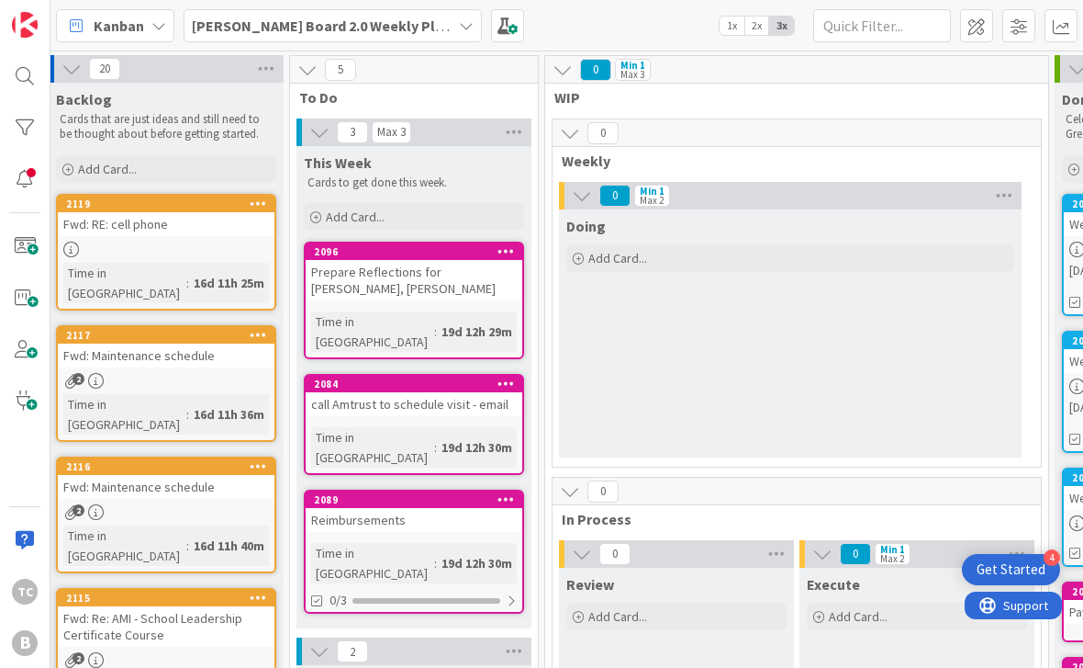
click at [264, 197] on icon at bounding box center [258, 202] width 17 height 13
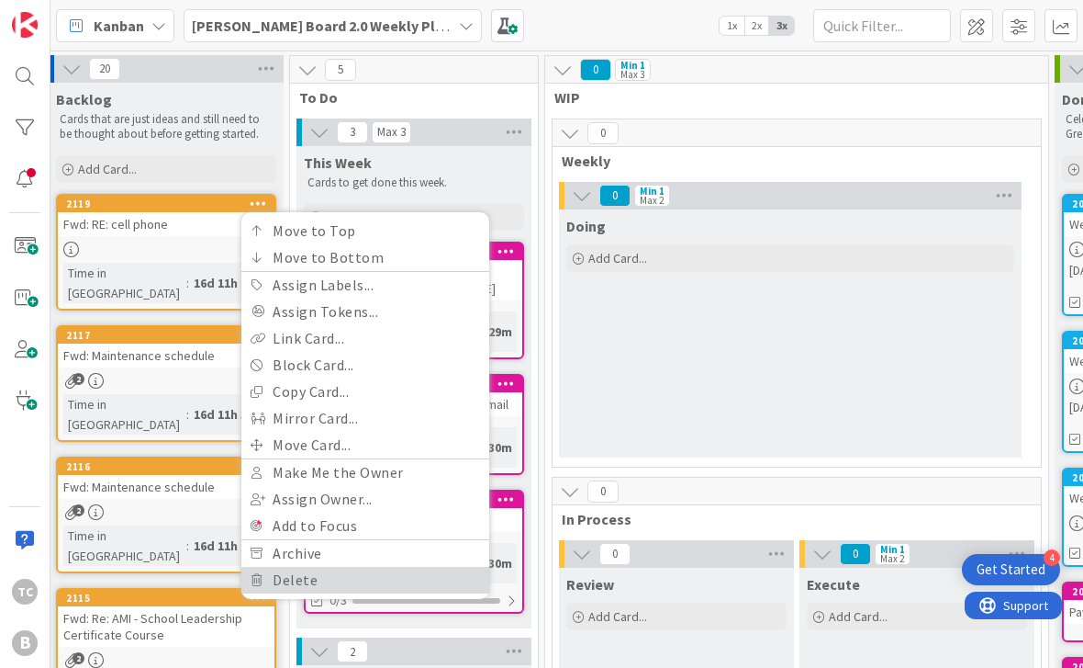
click at [309, 576] on link "Delete" at bounding box center [365, 580] width 248 height 27
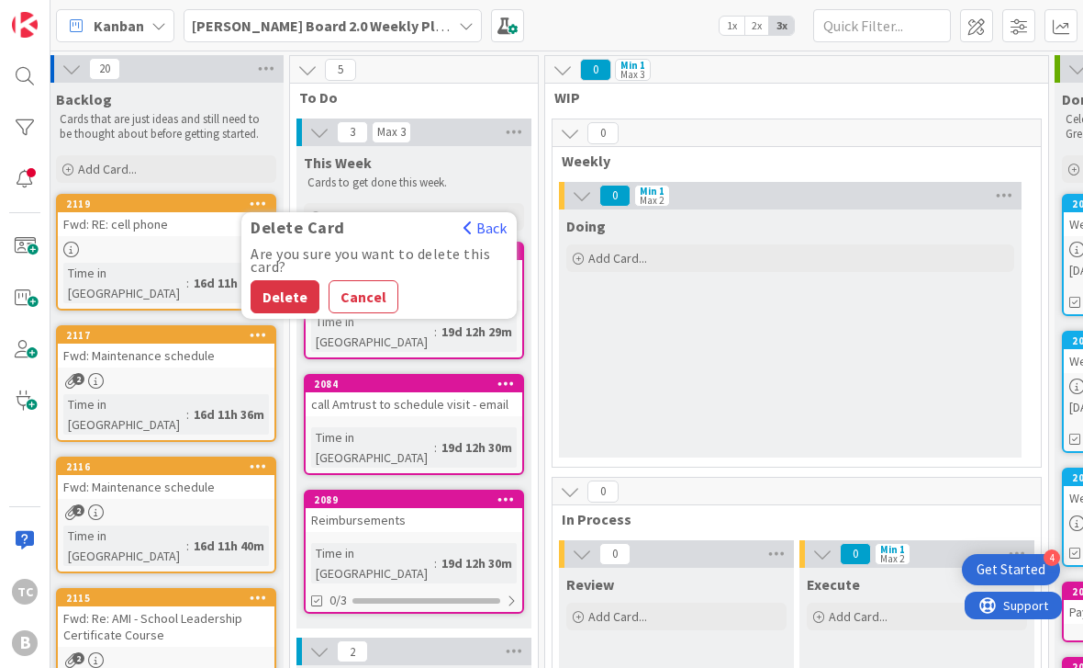
click at [290, 293] on button "Delete" at bounding box center [285, 296] width 69 height 33
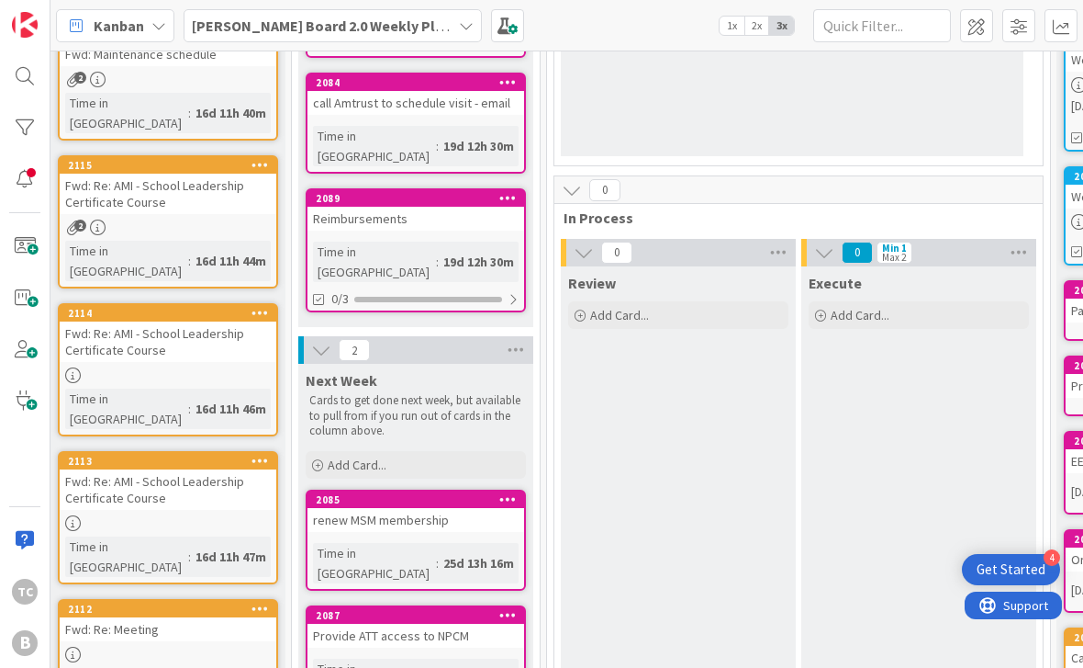
scroll to position [300, 5]
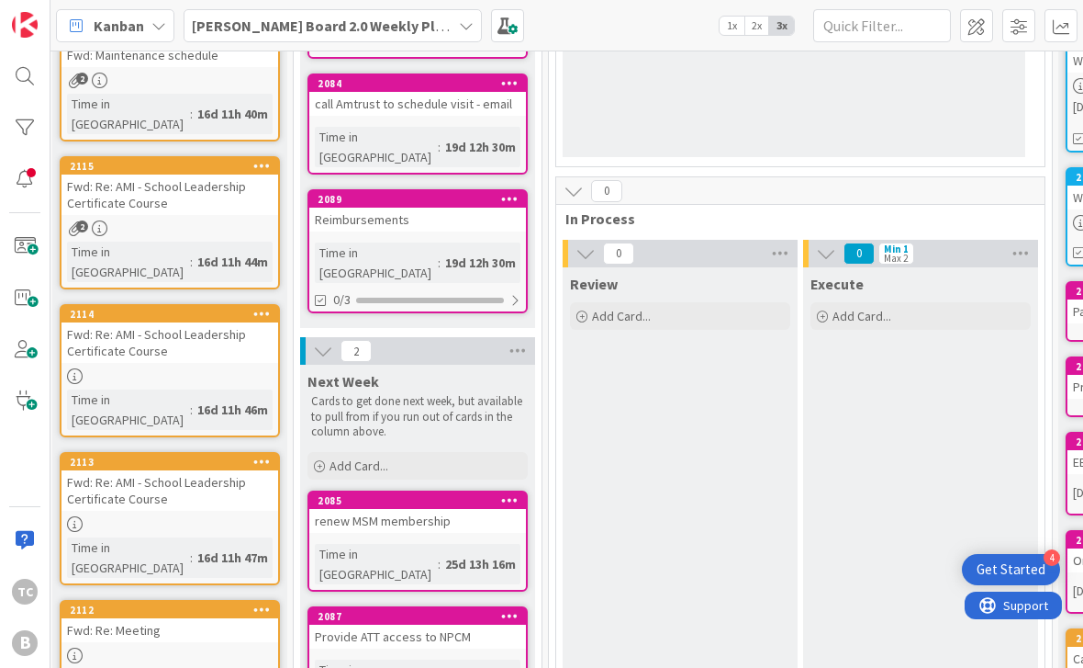
click at [264, 455] on icon at bounding box center [261, 461] width 17 height 13
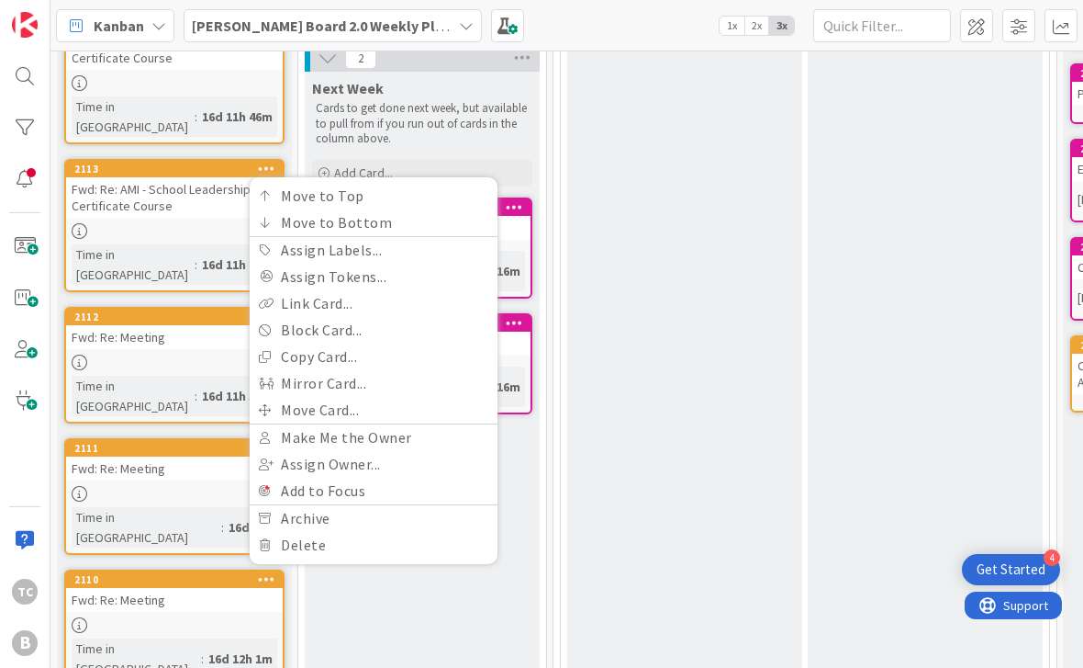
scroll to position [595, 0]
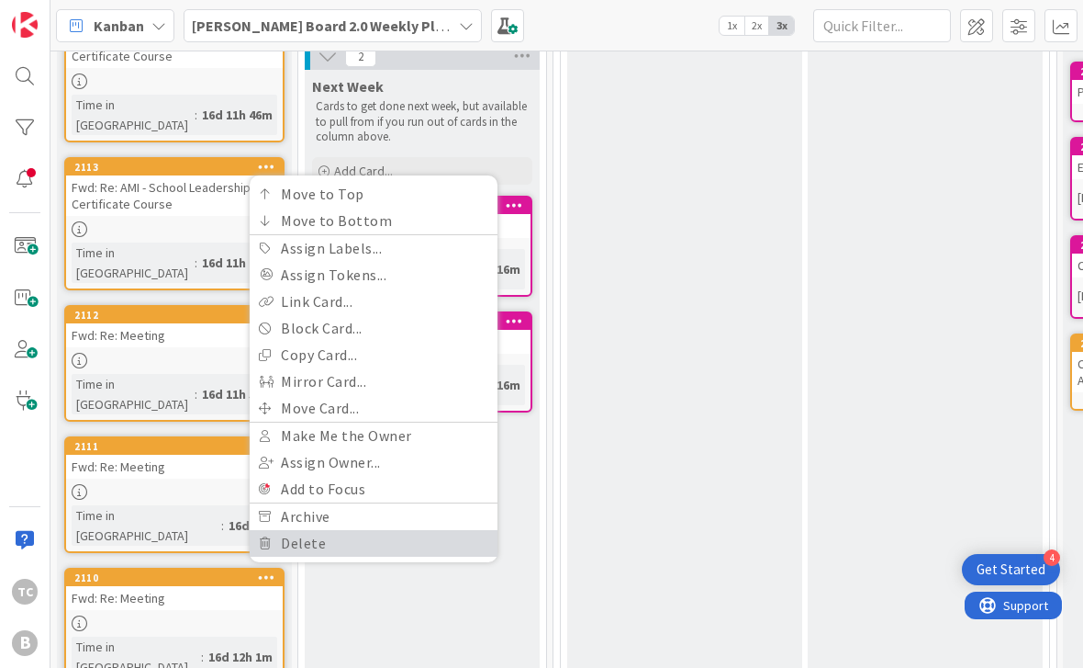
click at [309, 530] on link "Delete" at bounding box center [374, 543] width 248 height 27
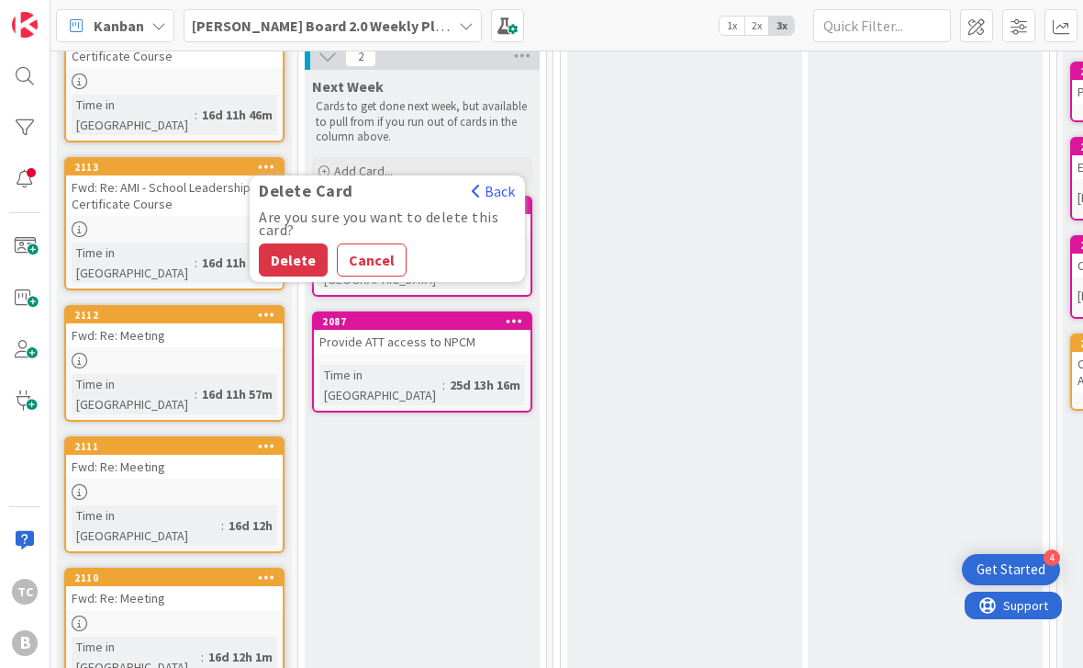
click at [293, 243] on button "Delete" at bounding box center [293, 259] width 69 height 33
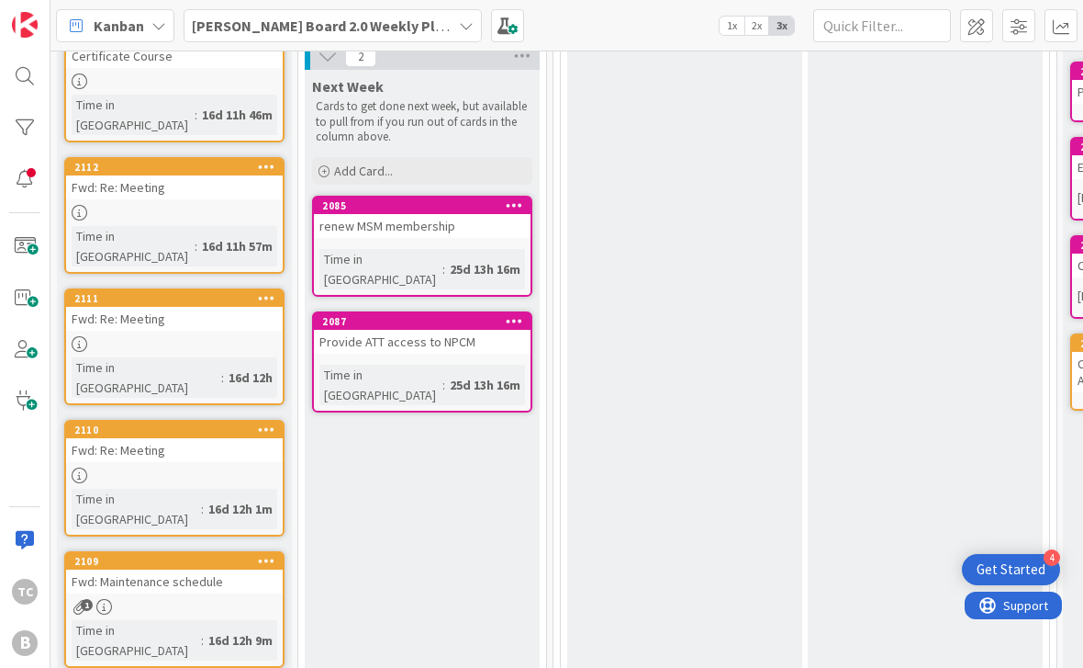
click at [279, 292] on div at bounding box center [266, 298] width 33 height 13
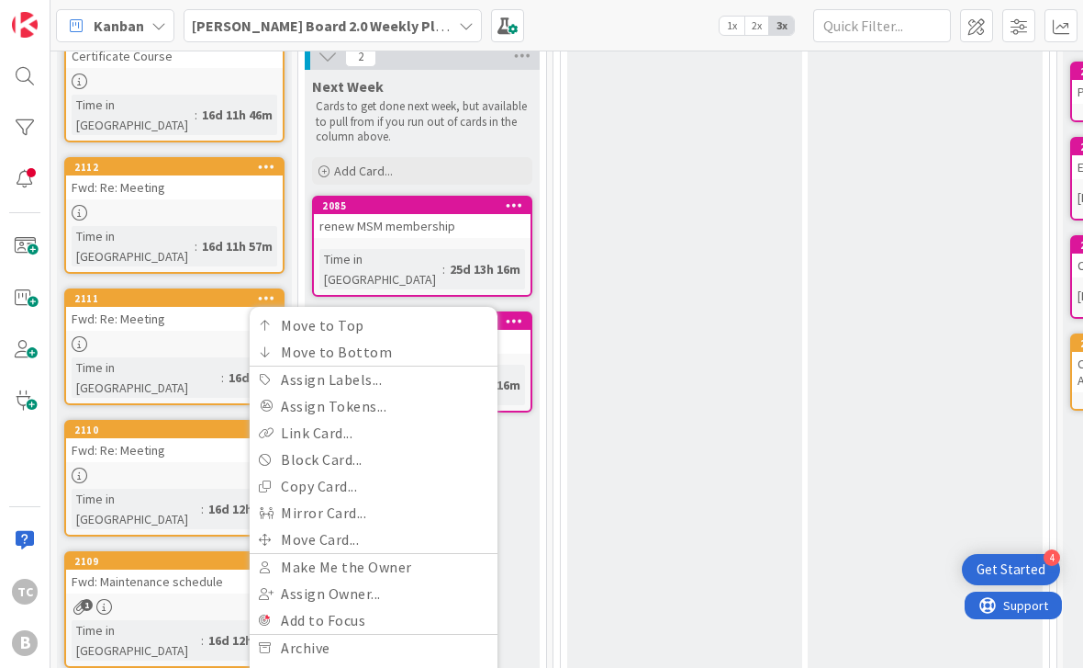
click at [309, 661] on link "Delete" at bounding box center [374, 674] width 248 height 27
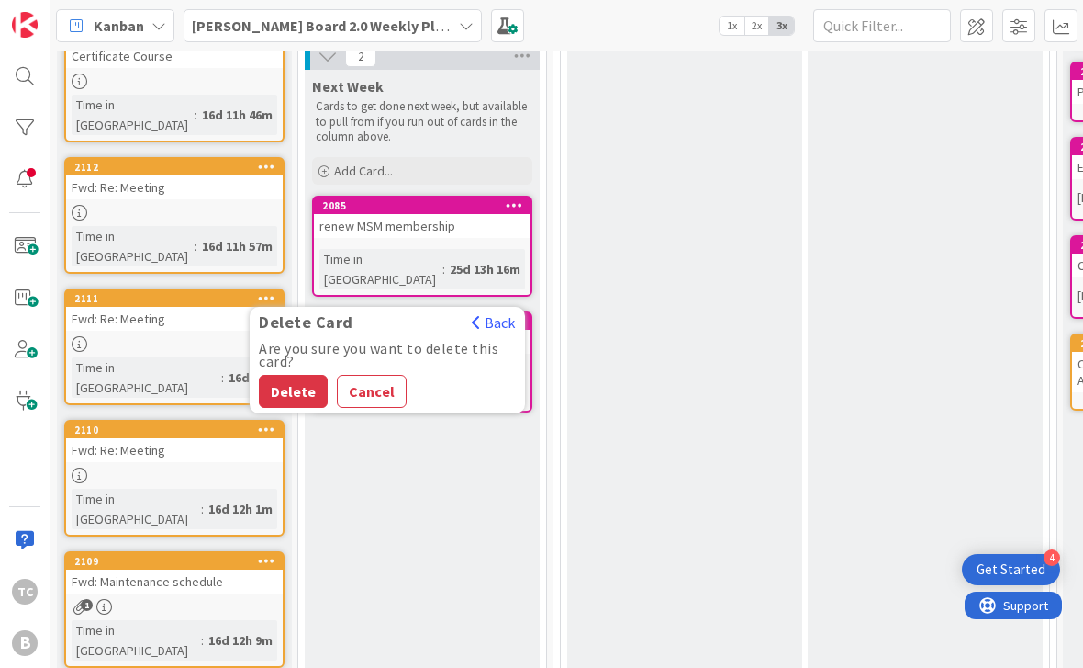
click at [285, 375] on button "Delete" at bounding box center [293, 391] width 69 height 33
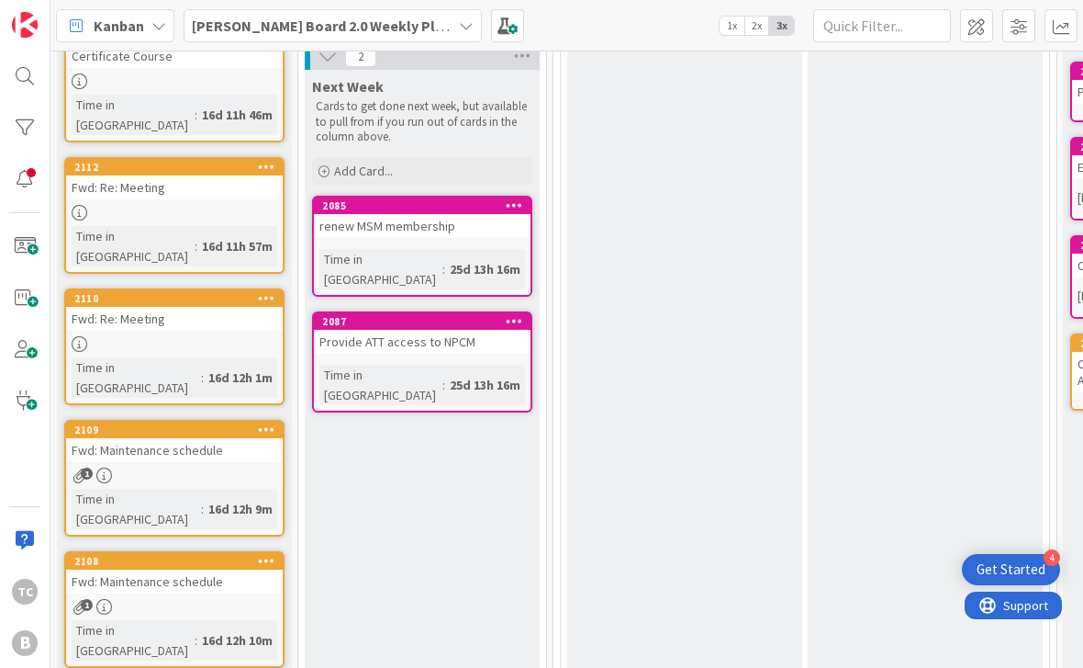
click at [267, 291] on icon at bounding box center [266, 297] width 17 height 13
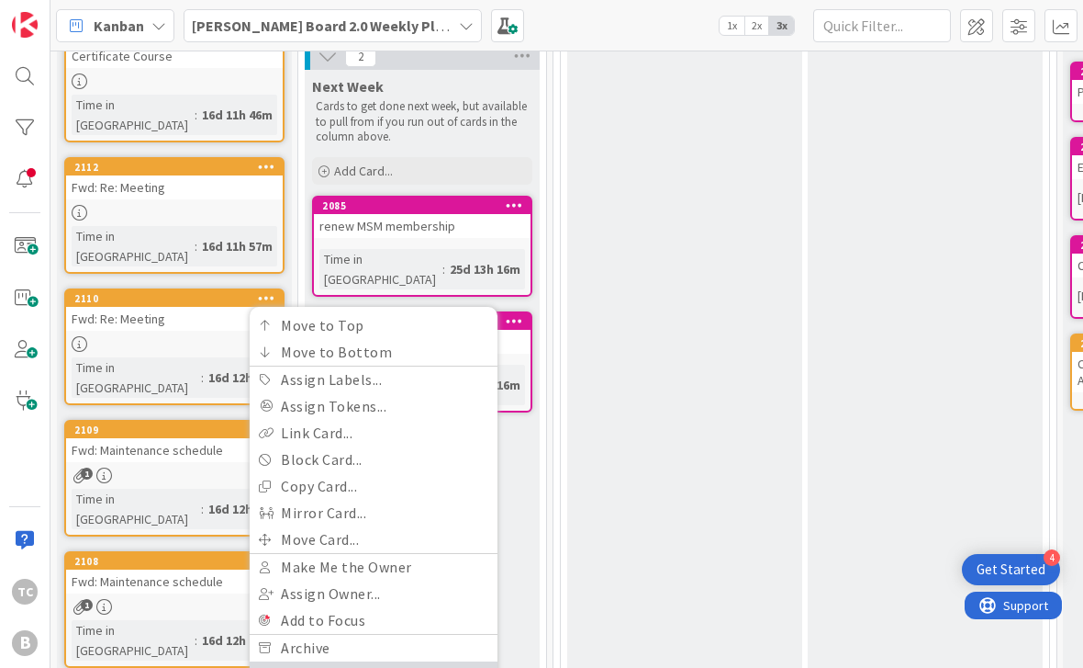
click at [309, 661] on link "Delete" at bounding box center [374, 674] width 248 height 27
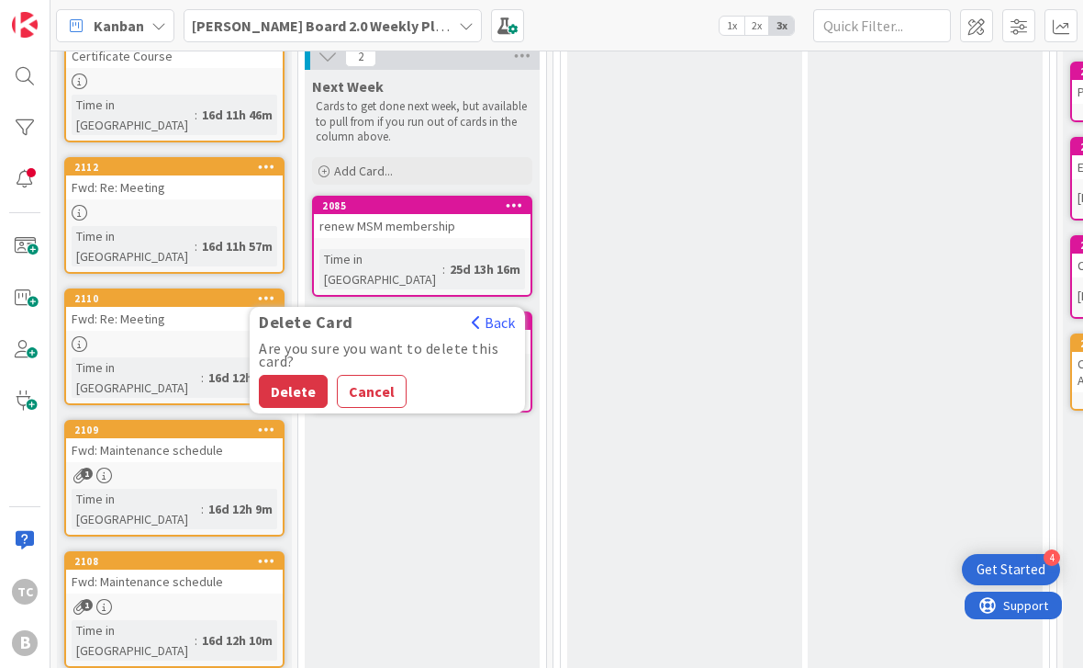
click at [309, 375] on button "Delete" at bounding box center [293, 391] width 69 height 33
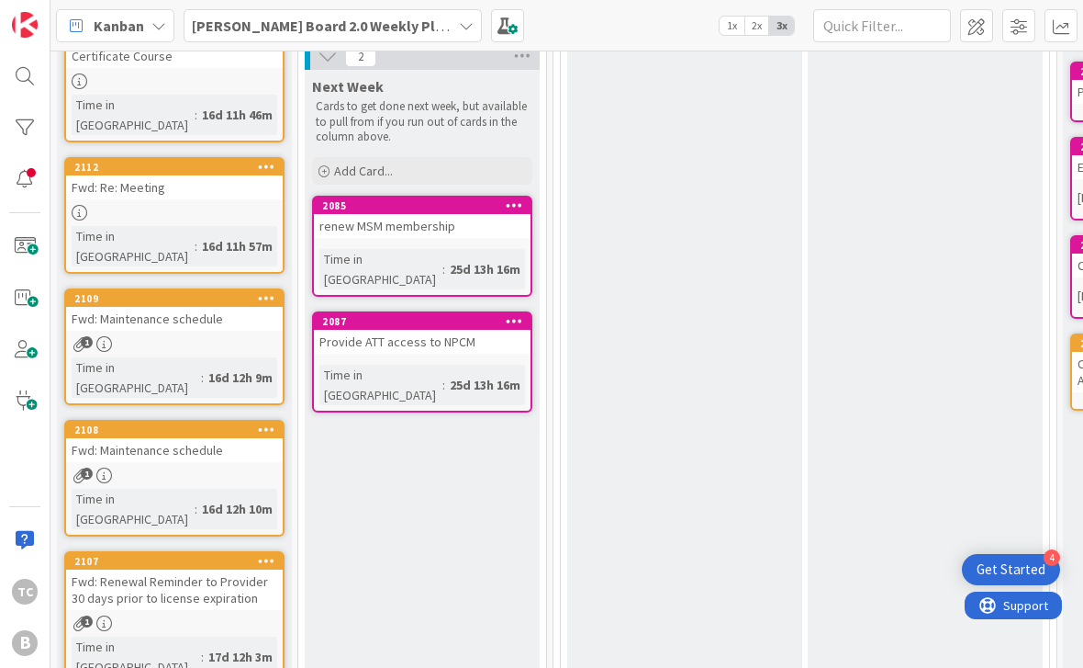
click at [275, 292] on div at bounding box center [266, 298] width 33 height 13
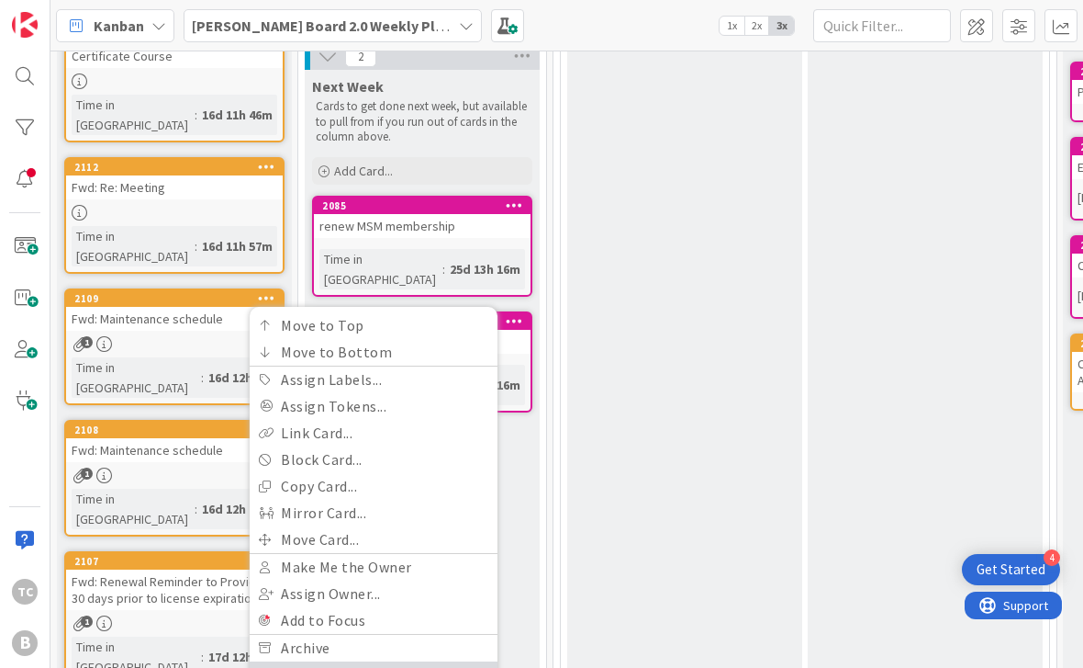
click at [314, 661] on link "Delete" at bounding box center [374, 674] width 248 height 27
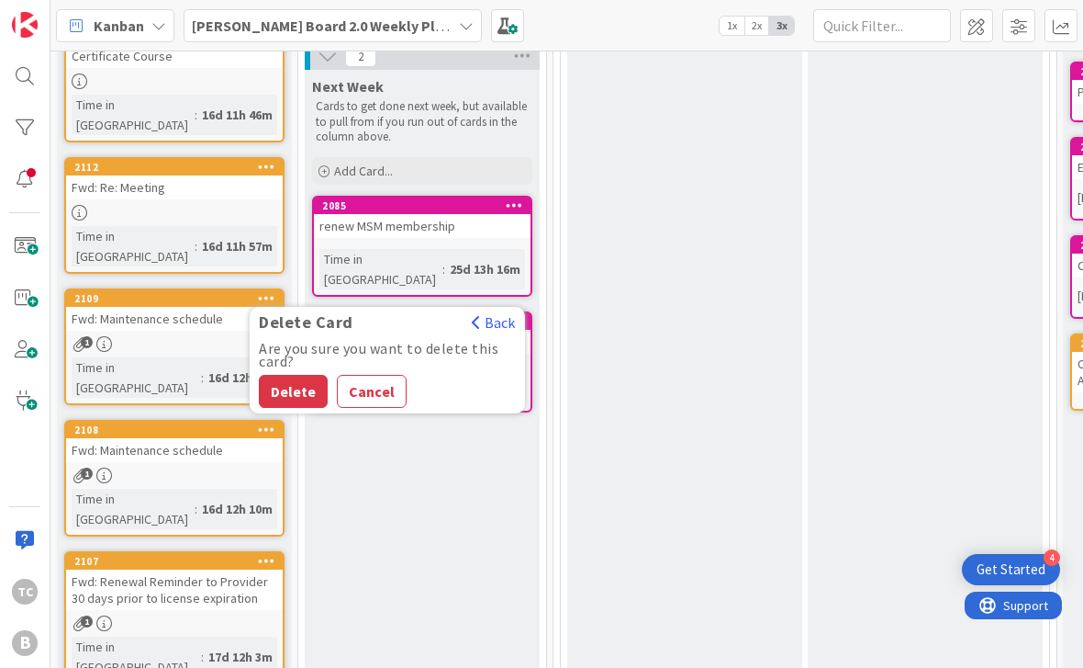
click at [301, 375] on button "Delete" at bounding box center [293, 391] width 69 height 33
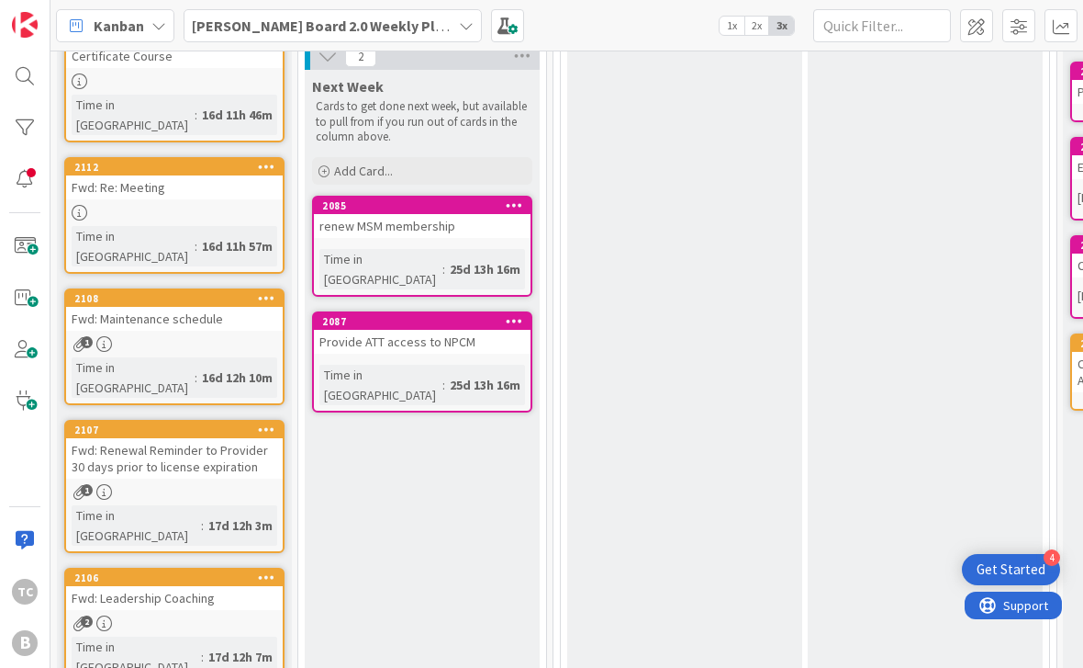
click at [268, 570] on icon at bounding box center [266, 576] width 17 height 13
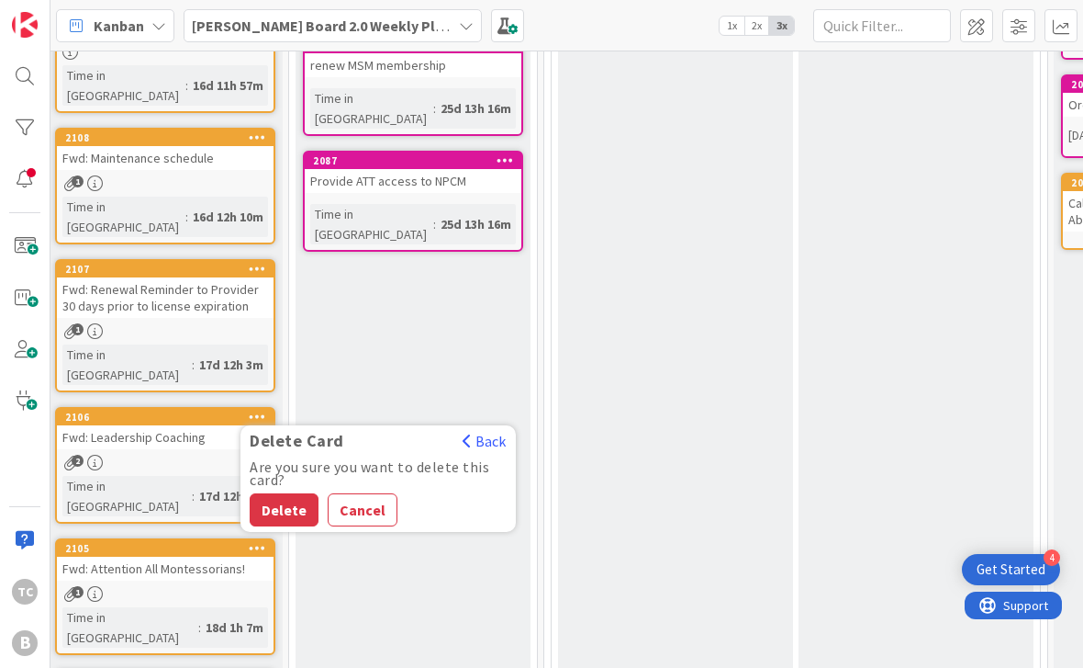
click at [282, 493] on button "Delete" at bounding box center [284, 509] width 69 height 33
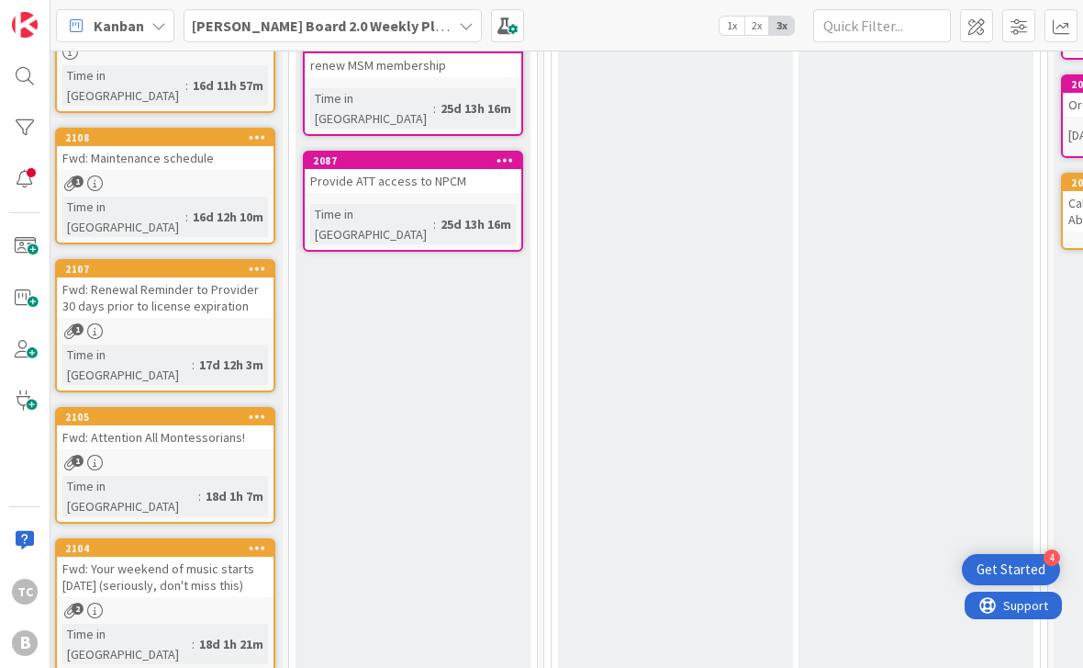
click at [264, 541] on icon at bounding box center [257, 547] width 17 height 13
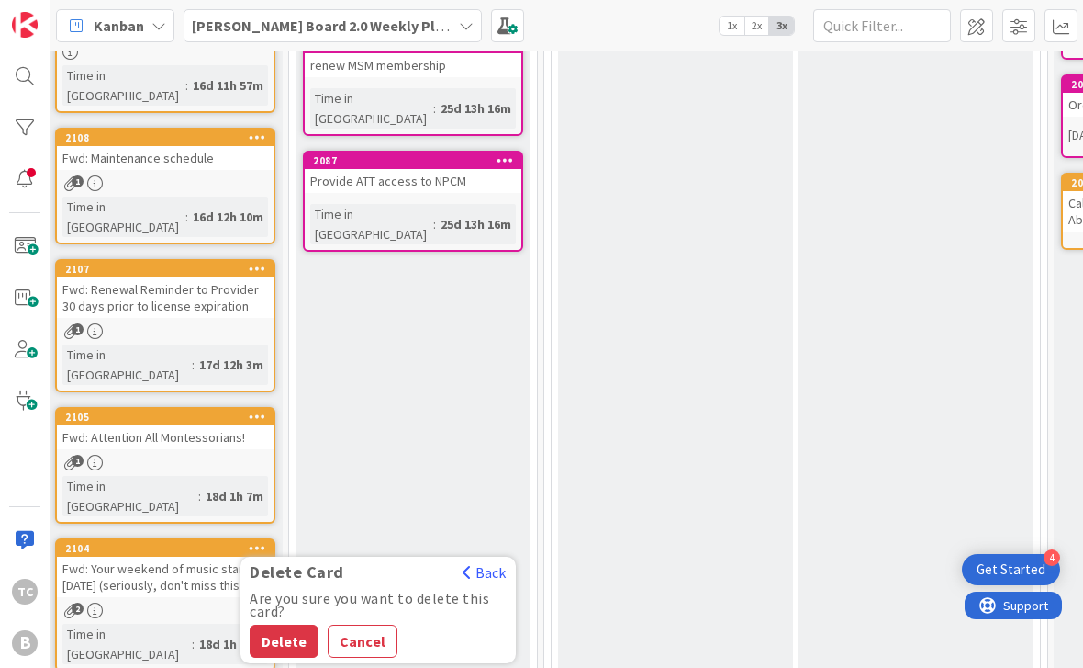
click at [278, 624] on button "Delete" at bounding box center [284, 640] width 69 height 33
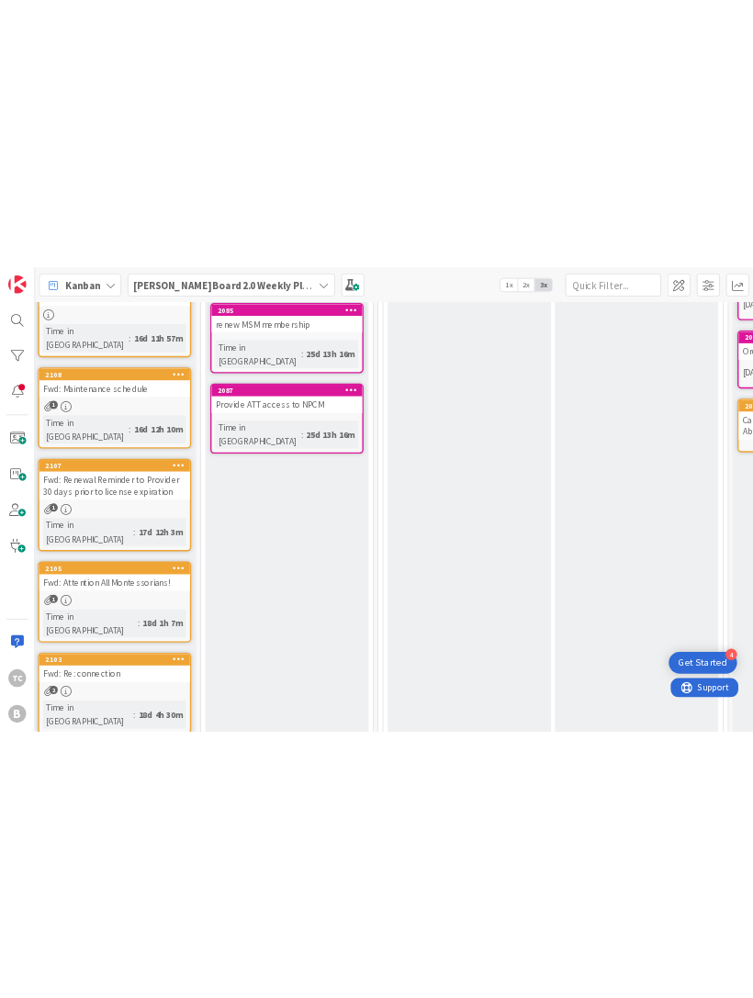
scroll to position [409, 9]
